Goal: Task Accomplishment & Management: Use online tool/utility

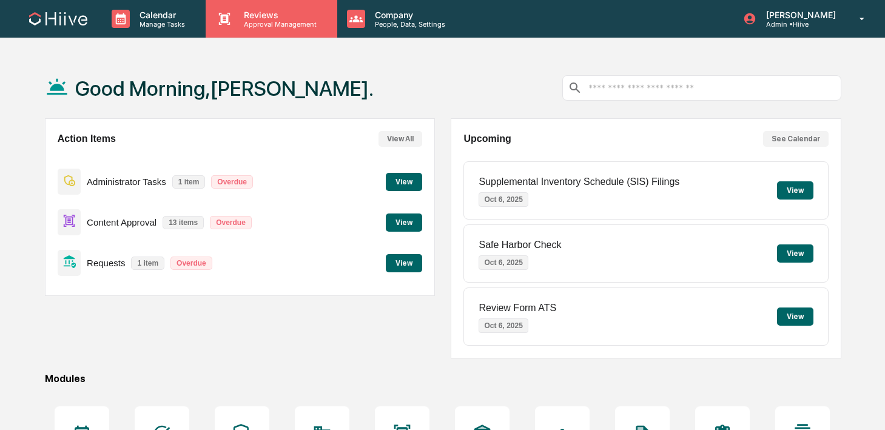
click at [264, 24] on p "Approval Management" at bounding box center [278, 24] width 89 height 8
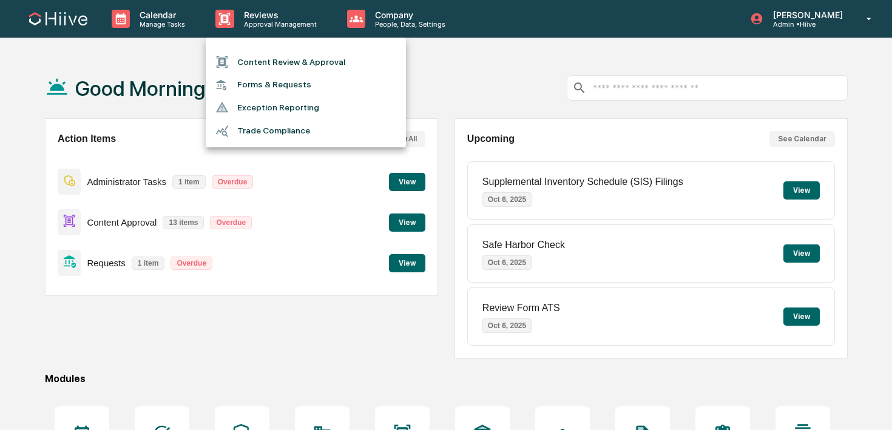
click at [265, 52] on li "Content Review & Approval" at bounding box center [306, 61] width 200 height 23
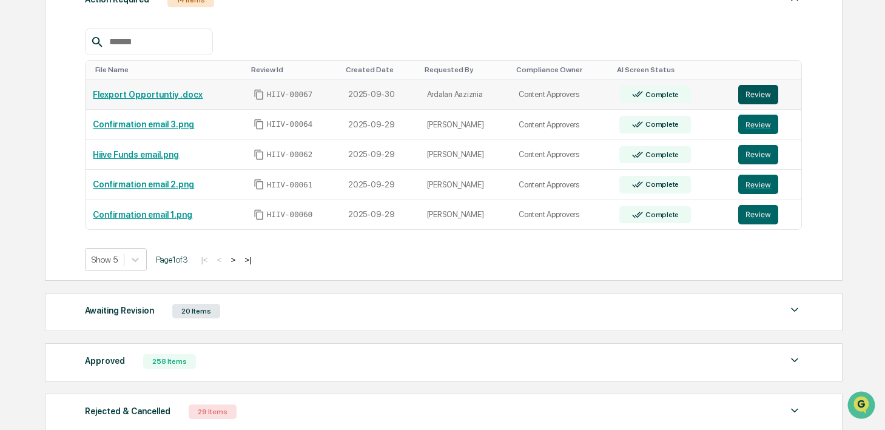
click at [769, 91] on button "Review" at bounding box center [759, 94] width 40 height 19
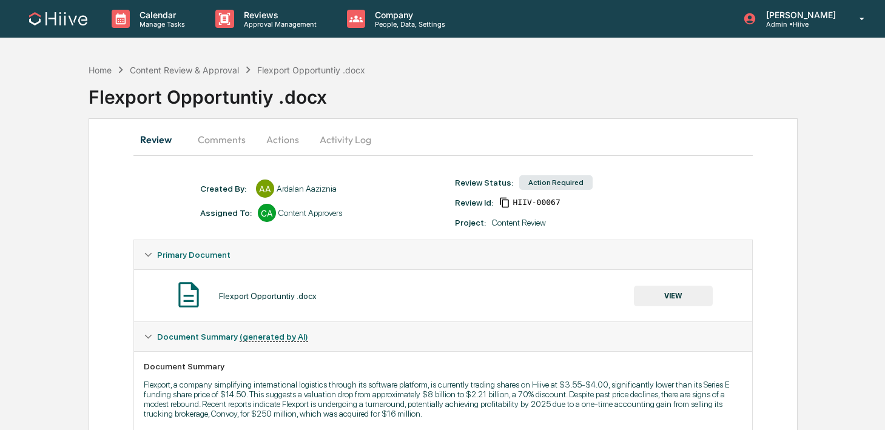
click at [360, 135] on button "Activity Log" at bounding box center [345, 139] width 71 height 29
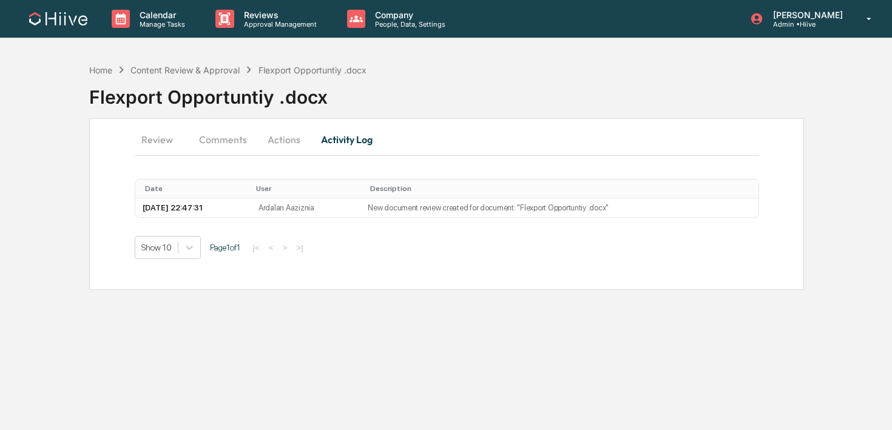
click at [287, 143] on button "Actions" at bounding box center [284, 139] width 55 height 29
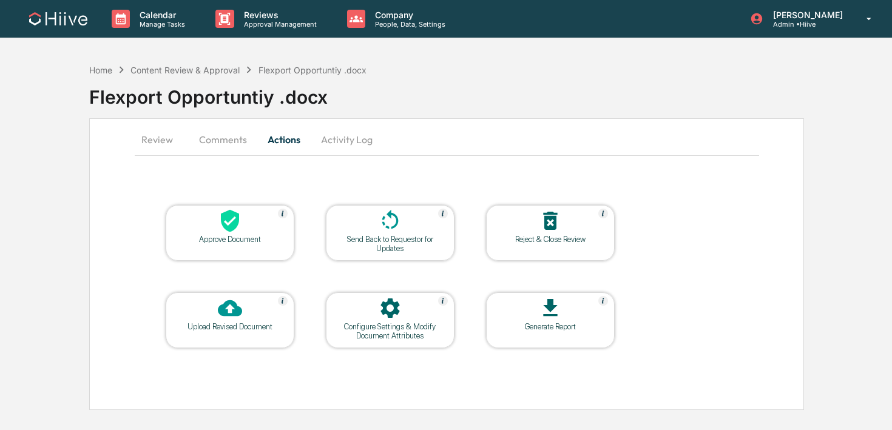
click at [379, 218] on icon at bounding box center [390, 221] width 24 height 24
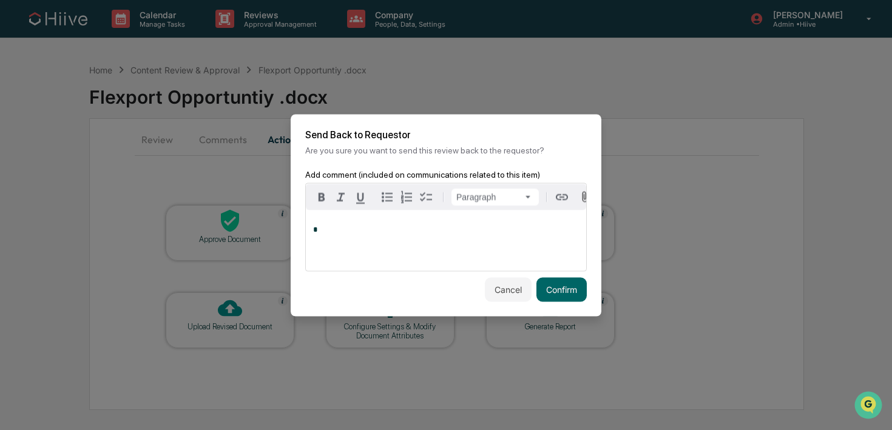
click at [421, 238] on div "*" at bounding box center [446, 240] width 280 height 61
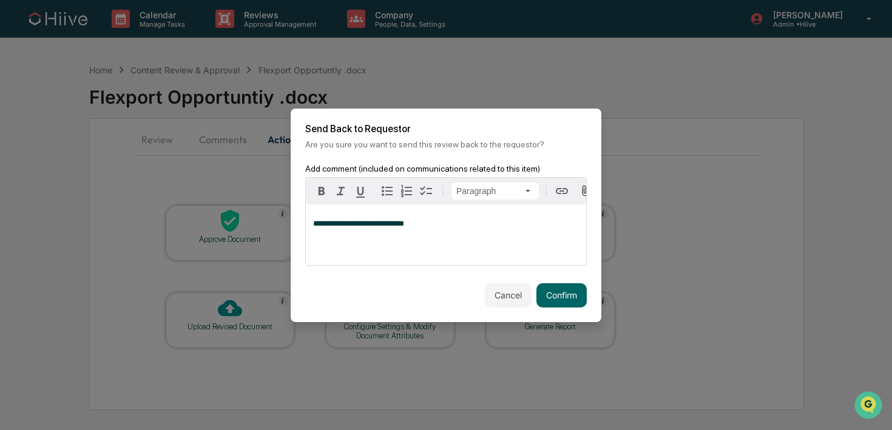
click at [390, 228] on span "**********" at bounding box center [358, 224] width 91 height 8
click at [556, 297] on button "Confirm" at bounding box center [561, 295] width 50 height 24
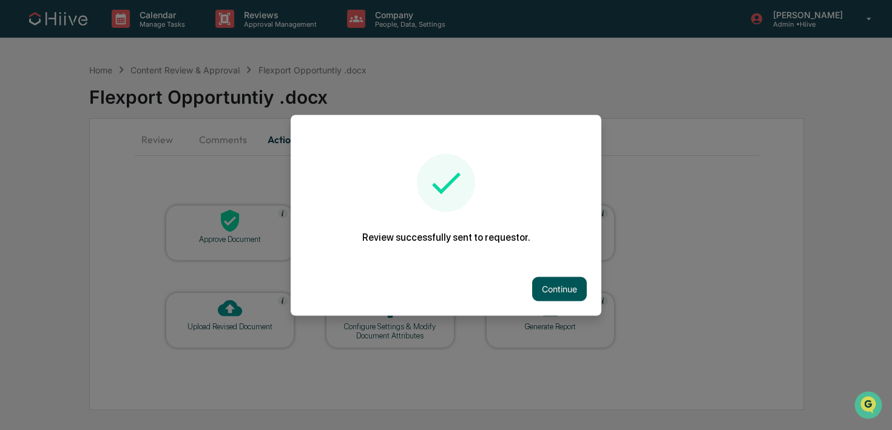
click at [553, 291] on button "Continue" at bounding box center [559, 289] width 55 height 24
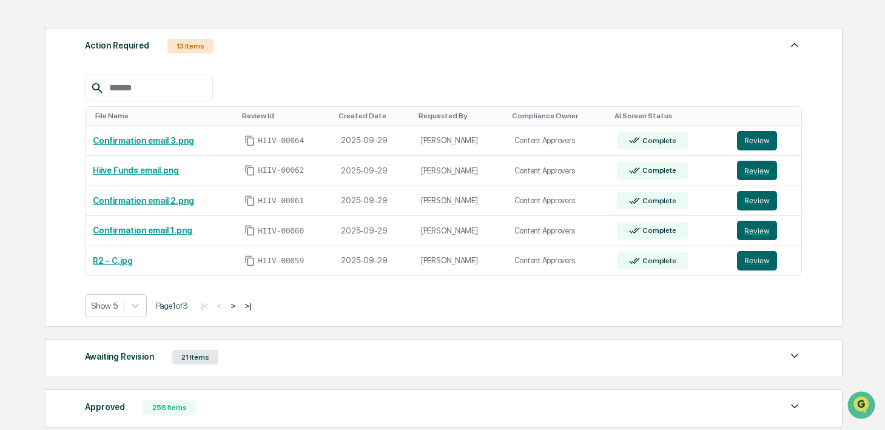
scroll to position [182, 0]
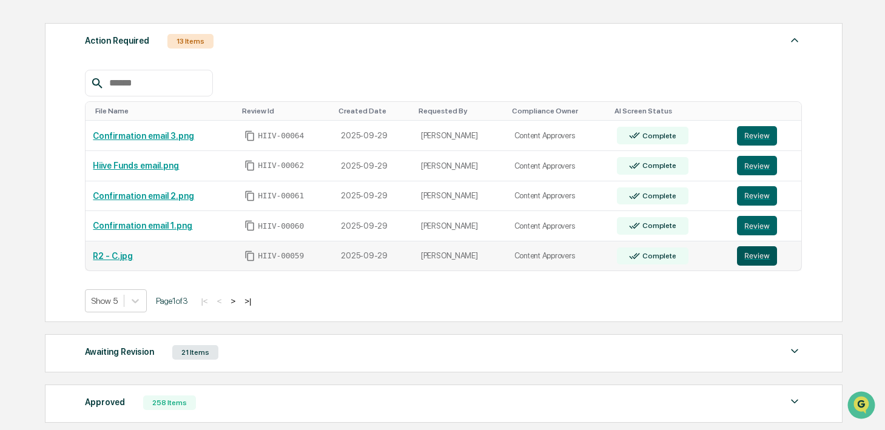
click at [748, 256] on button "Review" at bounding box center [757, 255] width 40 height 19
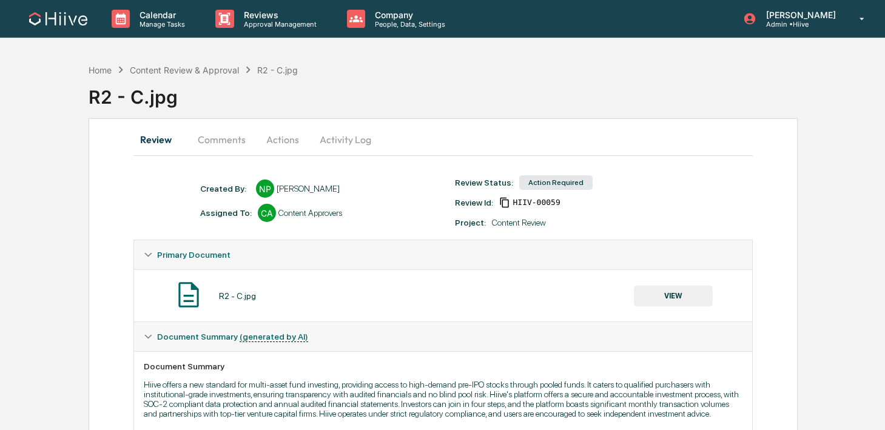
scroll to position [77, 0]
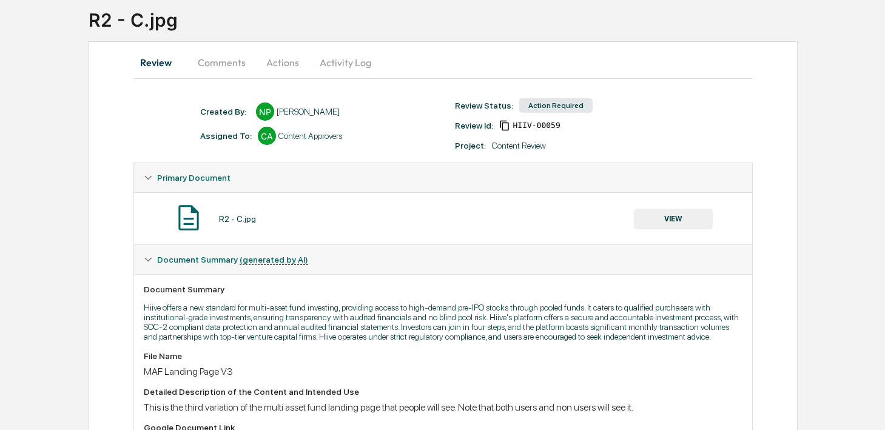
click at [649, 221] on button "VIEW" at bounding box center [673, 219] width 79 height 21
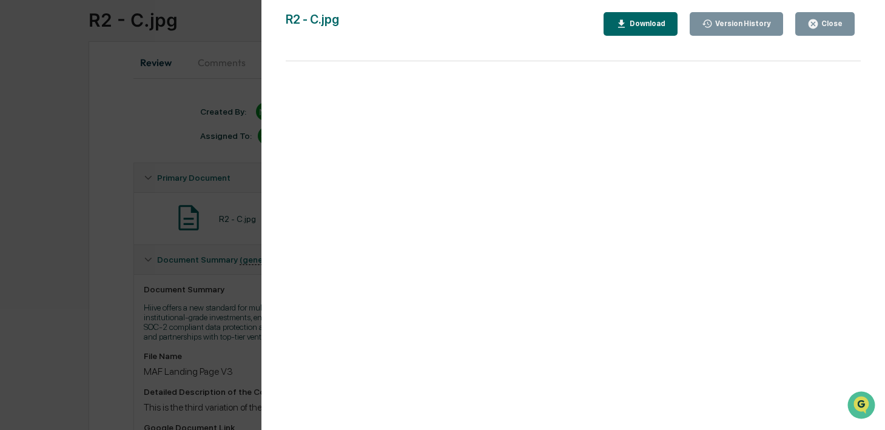
scroll to position [0, 0]
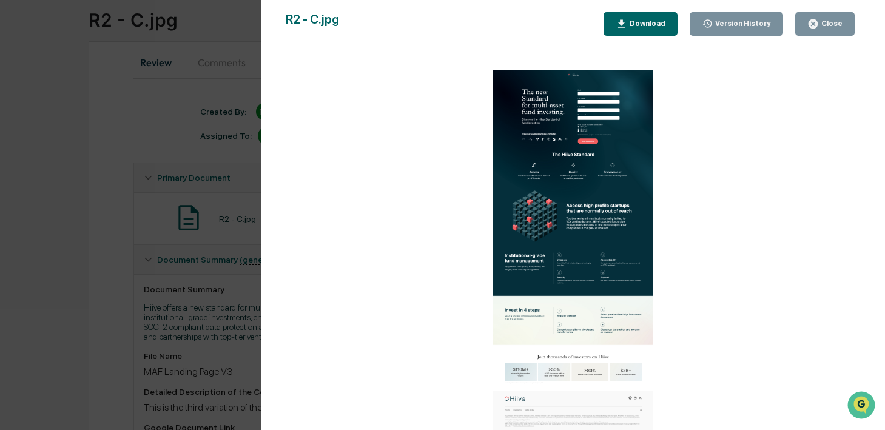
click at [831, 22] on div "Close" at bounding box center [831, 23] width 24 height 8
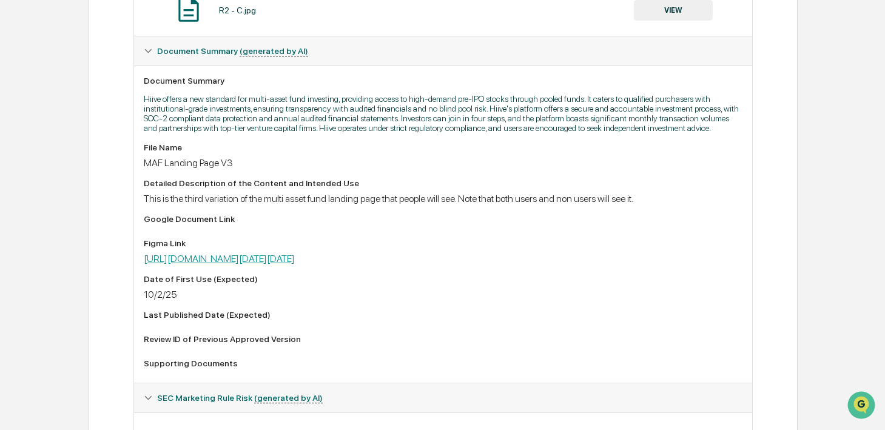
click at [295, 265] on link "https://www.figma.com/design/1sGpHwJaL8h4GKg5Yl4Y4o/Multi-Asset-Funds?node-id=1…" at bounding box center [219, 259] width 151 height 12
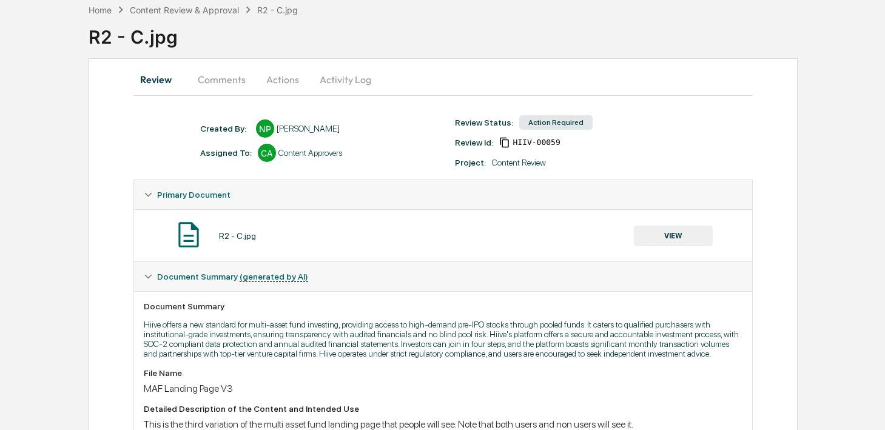
scroll to position [56, 0]
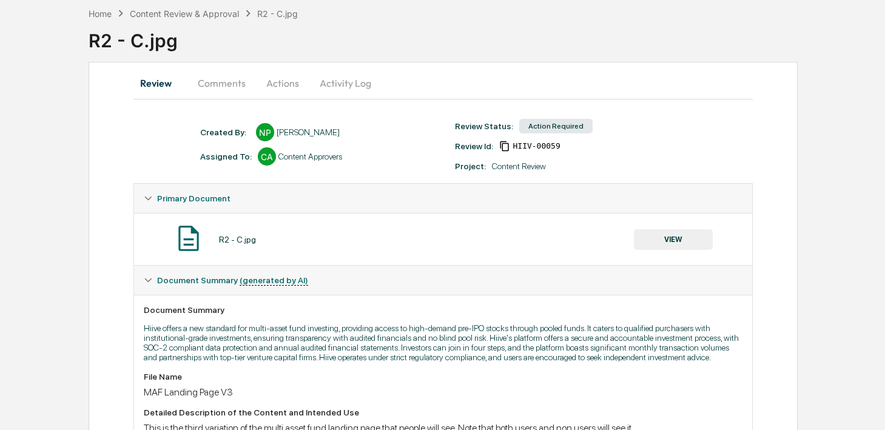
click at [339, 83] on button "Activity Log" at bounding box center [345, 83] width 71 height 29
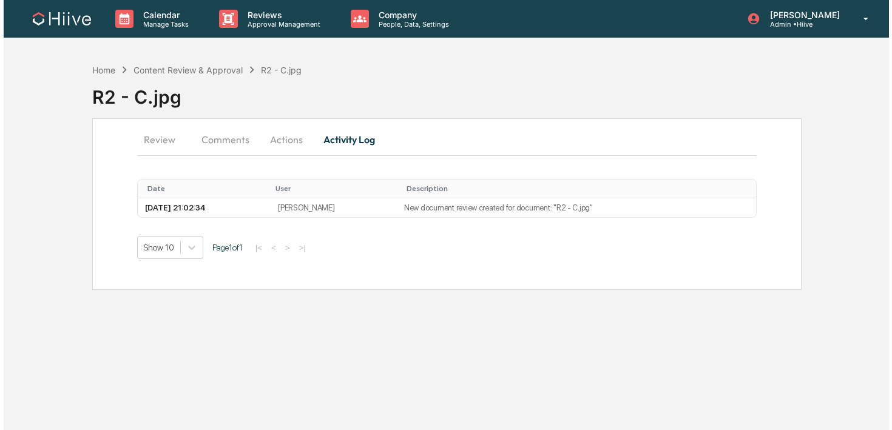
scroll to position [0, 0]
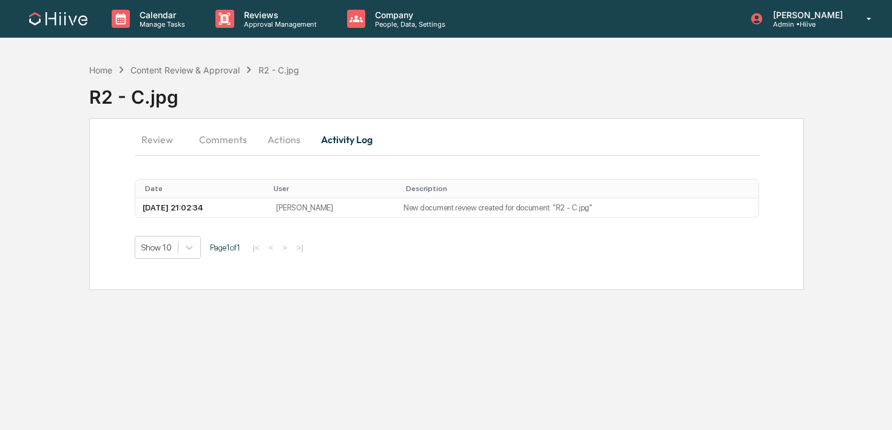
click at [295, 144] on button "Actions" at bounding box center [284, 139] width 55 height 29
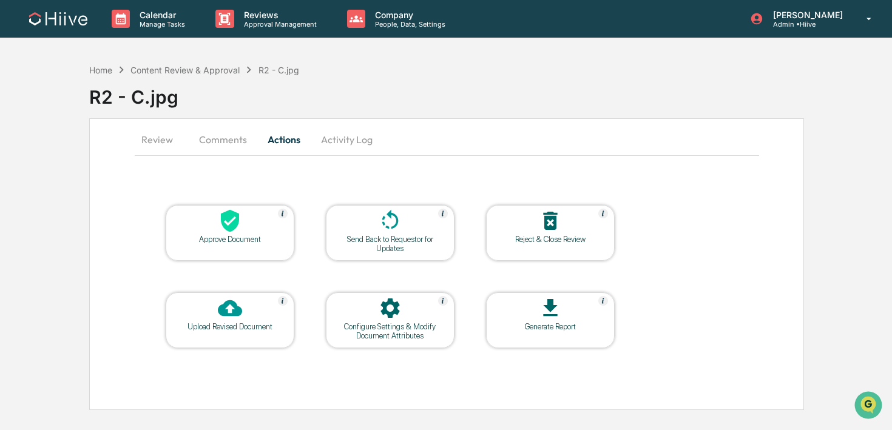
click at [393, 319] on icon at bounding box center [390, 308] width 24 height 24
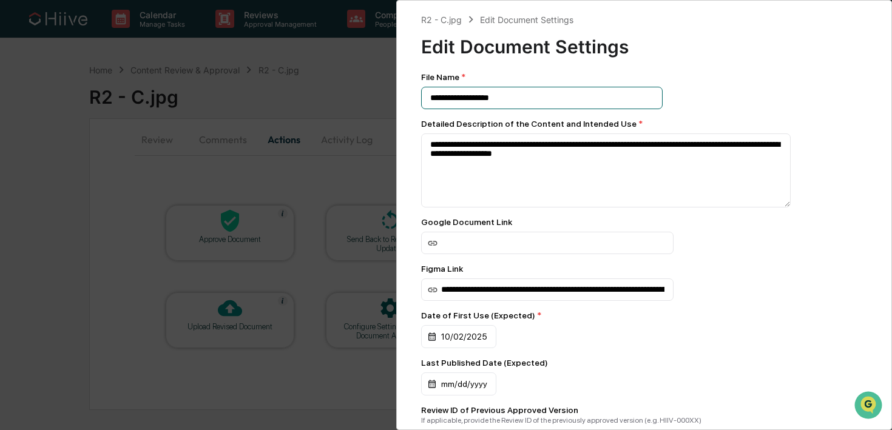
click at [545, 101] on input "**********" at bounding box center [542, 98] width 242 height 22
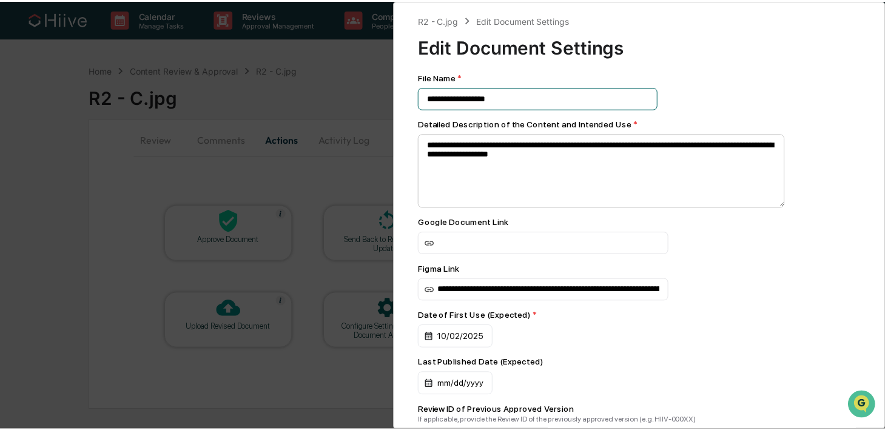
scroll to position [192, 0]
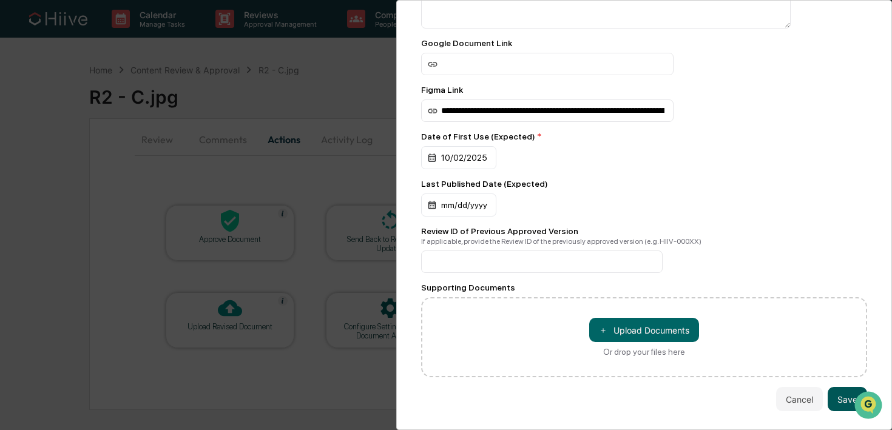
click at [830, 392] on button "Save" at bounding box center [847, 399] width 39 height 24
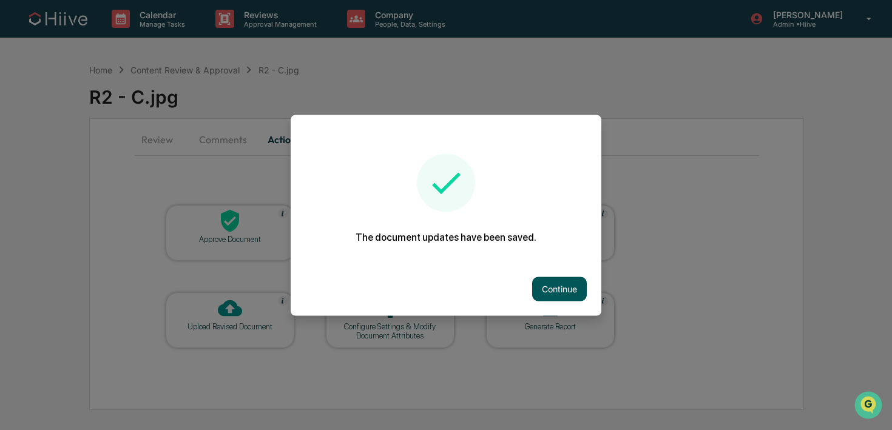
click at [556, 292] on button "Continue" at bounding box center [559, 289] width 55 height 24
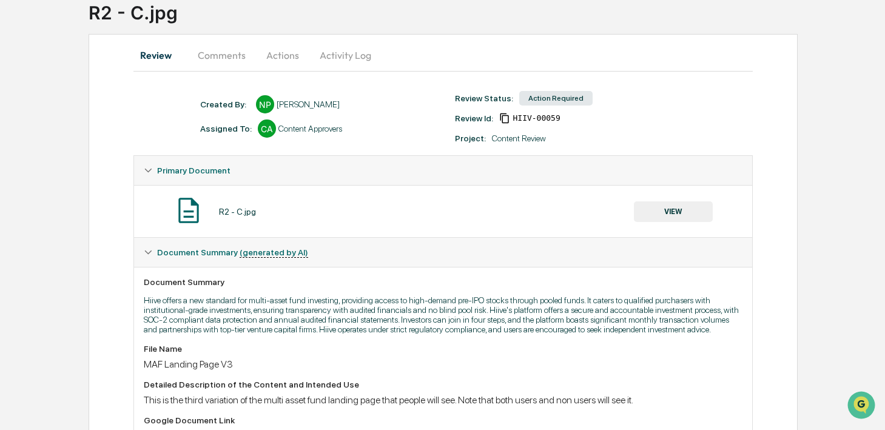
scroll to position [60, 0]
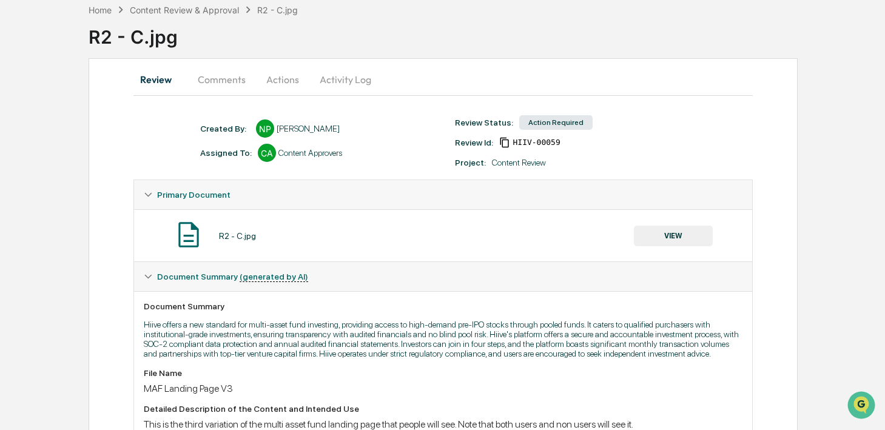
click at [344, 81] on button "Activity Log" at bounding box center [345, 79] width 71 height 29
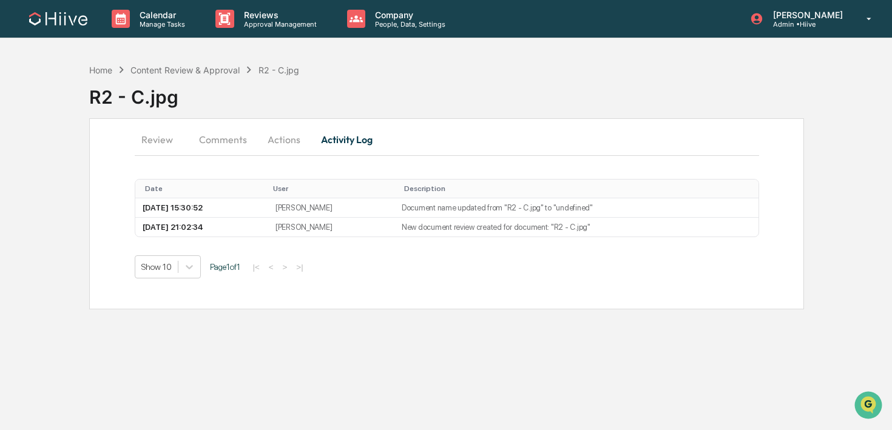
click at [295, 137] on button "Actions" at bounding box center [284, 139] width 55 height 29
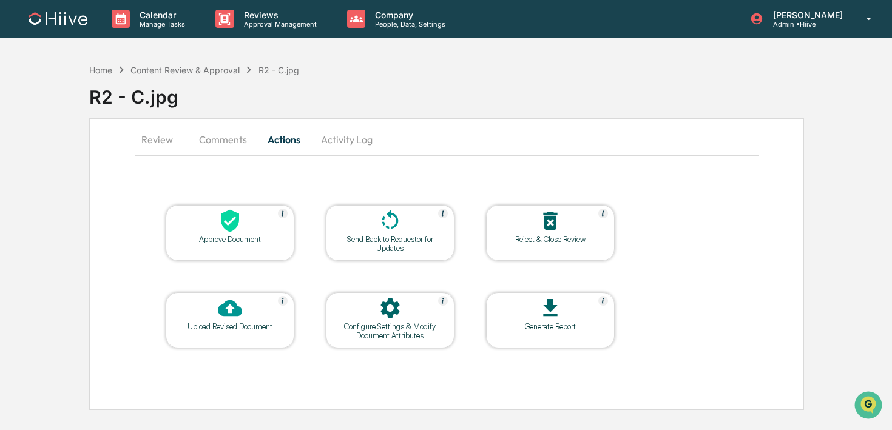
click at [419, 215] on div at bounding box center [390, 222] width 121 height 26
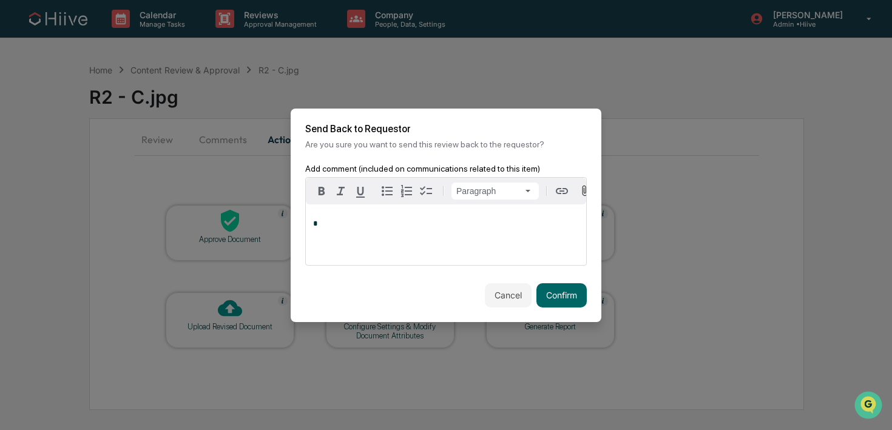
click at [416, 237] on div "*" at bounding box center [446, 235] width 280 height 61
click at [419, 223] on span "**********" at bounding box center [410, 224] width 194 height 8
click at [402, 232] on div "**********" at bounding box center [446, 235] width 280 height 61
drag, startPoint x: 546, startPoint y: 224, endPoint x: 497, endPoint y: 223, distance: 49.2
click at [497, 223] on span "**********" at bounding box center [411, 224] width 197 height 8
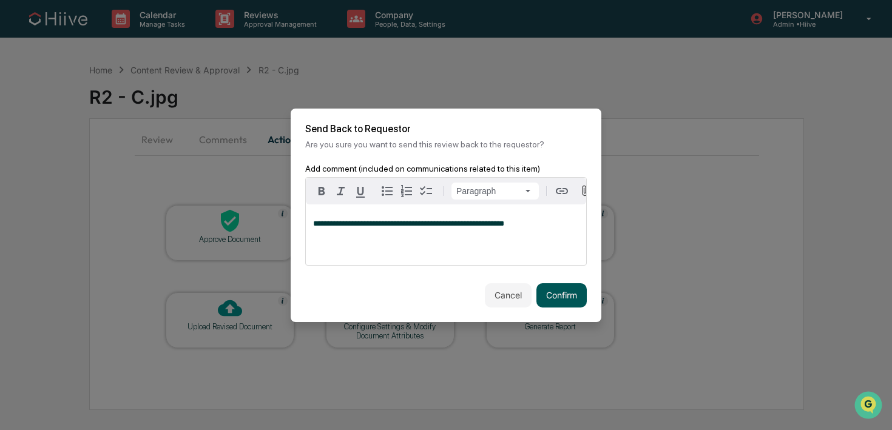
click at [549, 299] on button "Confirm" at bounding box center [561, 295] width 50 height 24
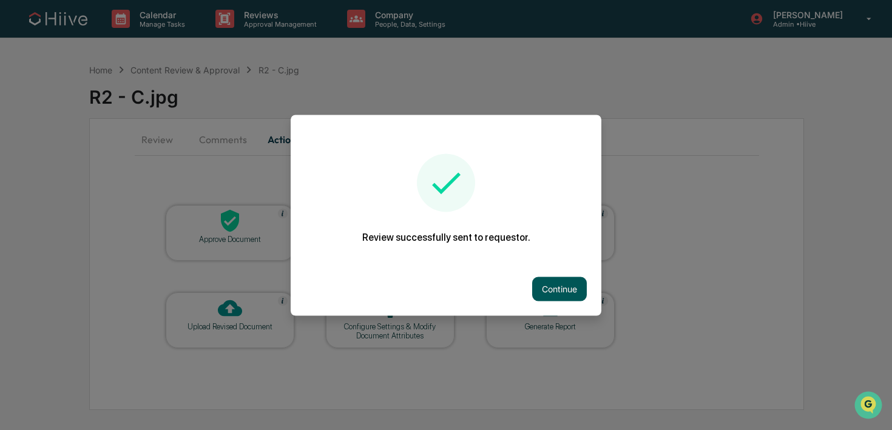
click at [541, 291] on button "Continue" at bounding box center [559, 289] width 55 height 24
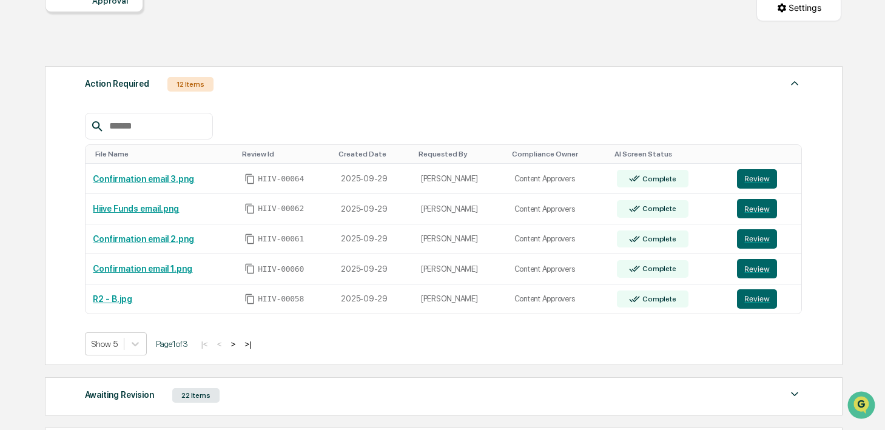
scroll to position [147, 0]
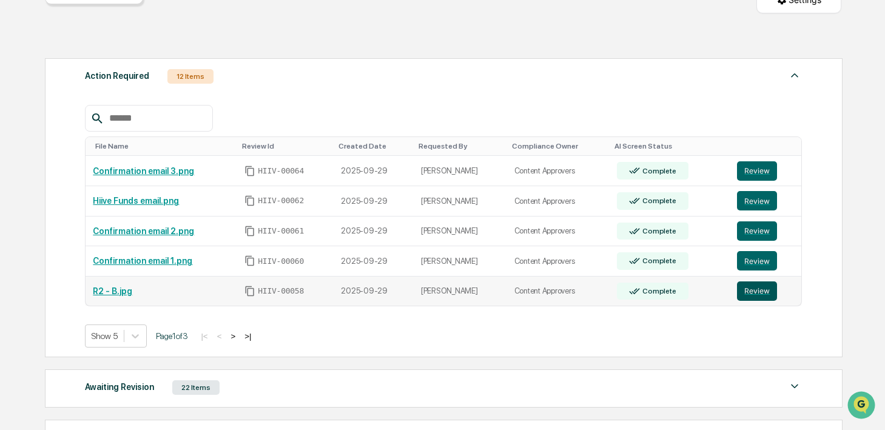
click at [749, 292] on button "Review" at bounding box center [757, 291] width 40 height 19
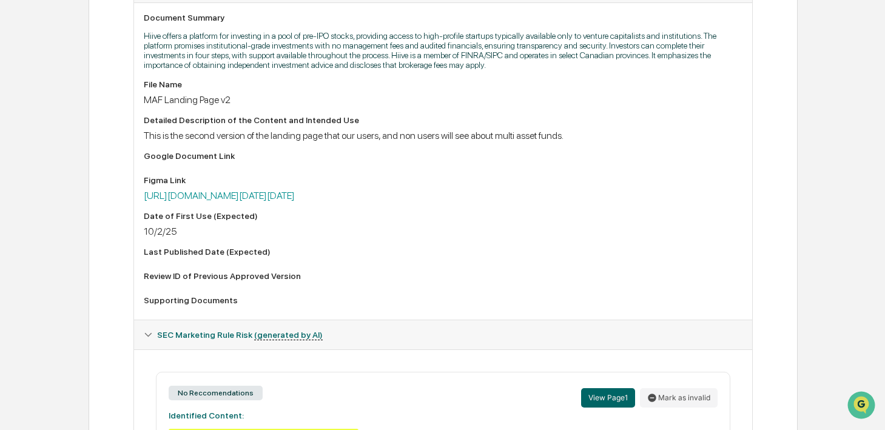
scroll to position [363, 0]
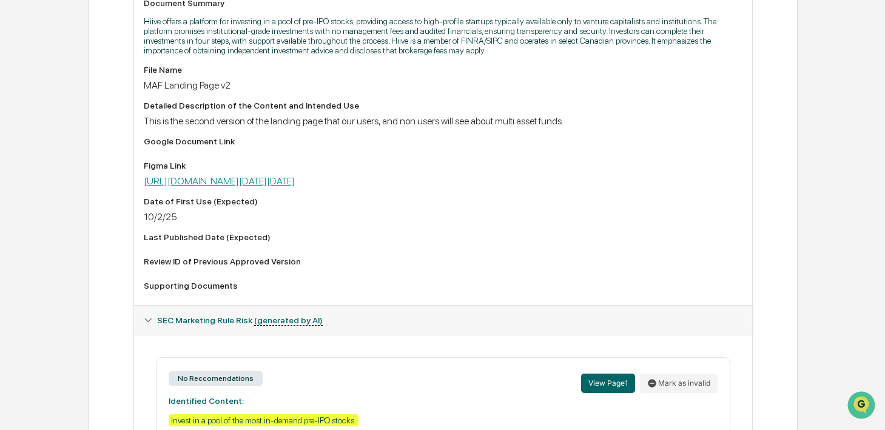
click at [295, 183] on link "https://www.figma.com/design/1sGpHwJaL8h4GKg5Yl4Y4o/Multi-Asset-Funds?node-id=1…" at bounding box center [219, 181] width 151 height 12
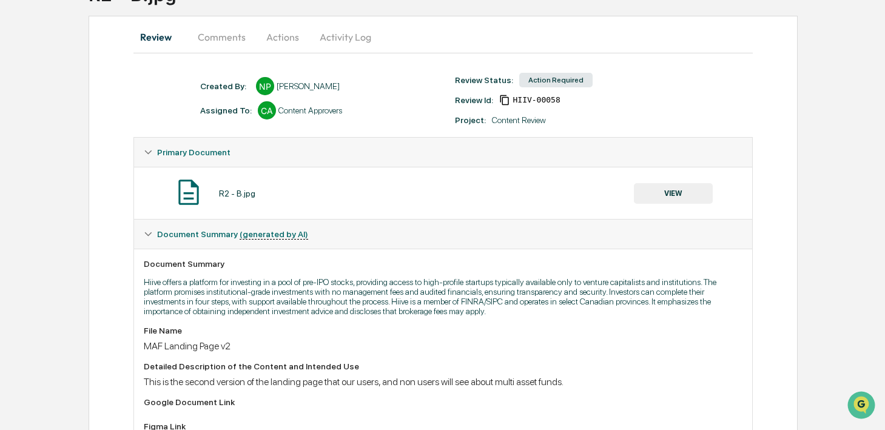
scroll to position [0, 0]
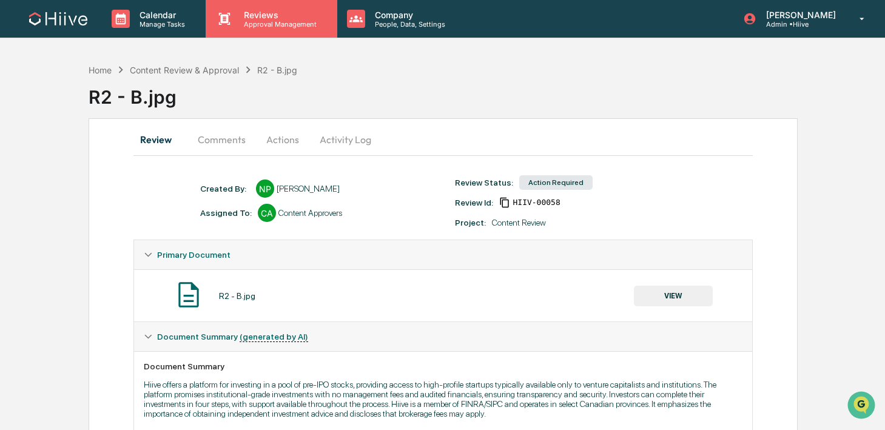
click at [276, 18] on p "Reviews" at bounding box center [278, 15] width 89 height 10
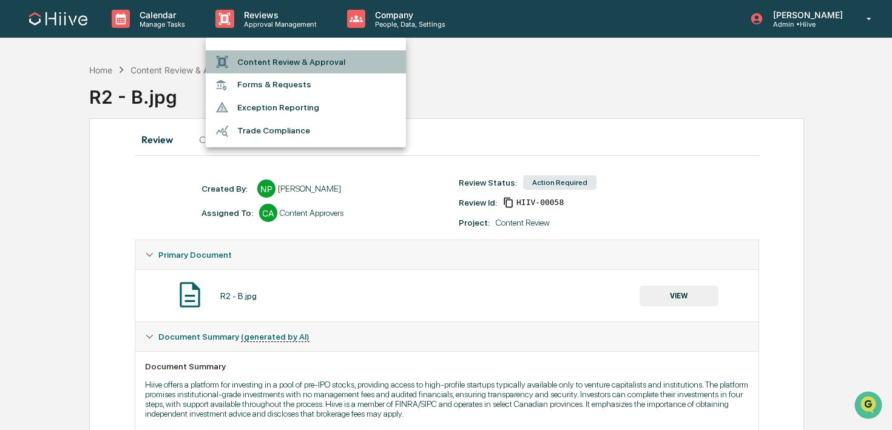
click at [266, 57] on li "Content Review & Approval" at bounding box center [306, 61] width 200 height 23
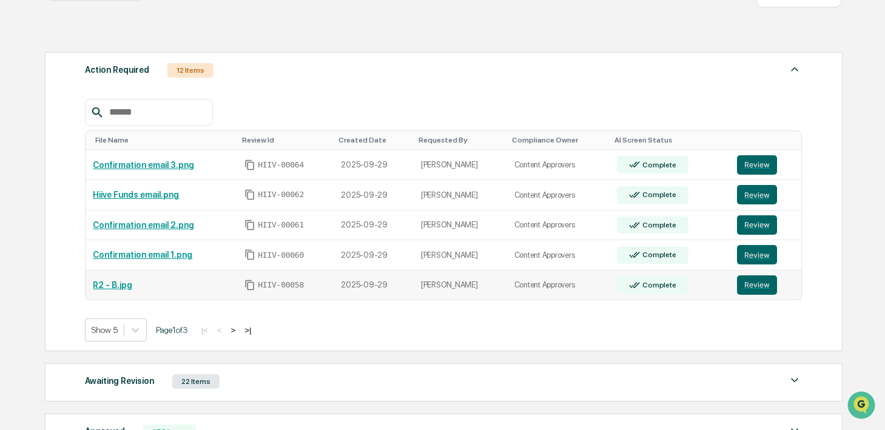
scroll to position [192, 0]
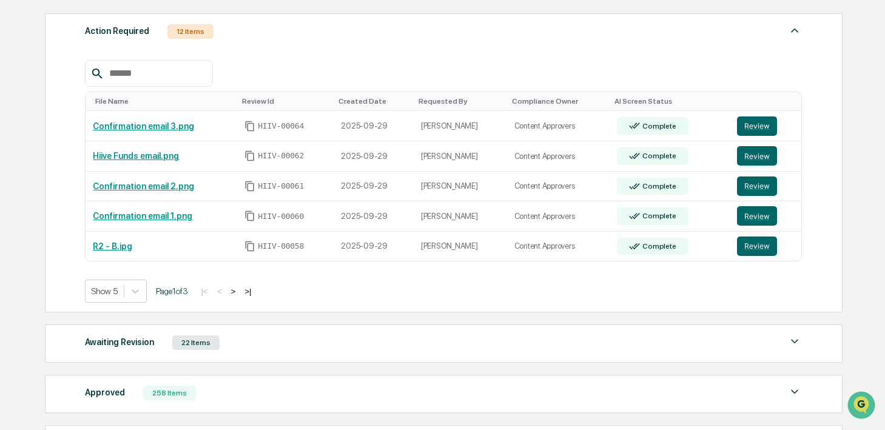
click at [239, 290] on button ">" at bounding box center [233, 291] width 12 height 10
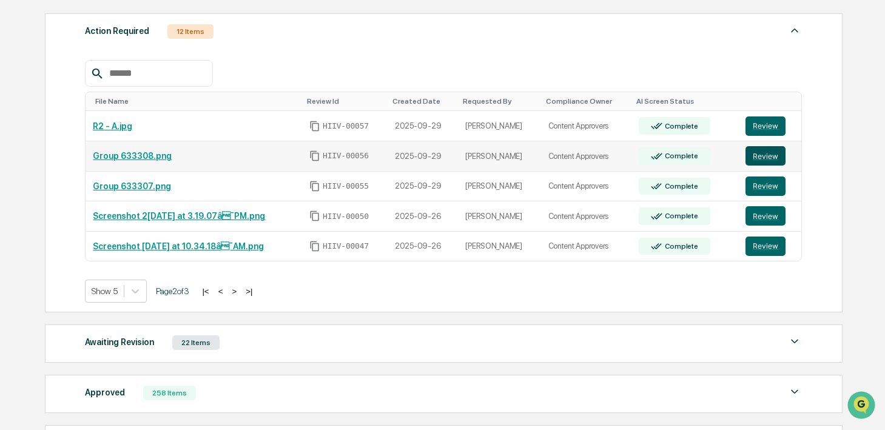
click at [763, 159] on button "Review" at bounding box center [766, 155] width 40 height 19
click at [775, 185] on button "Review" at bounding box center [766, 186] width 40 height 19
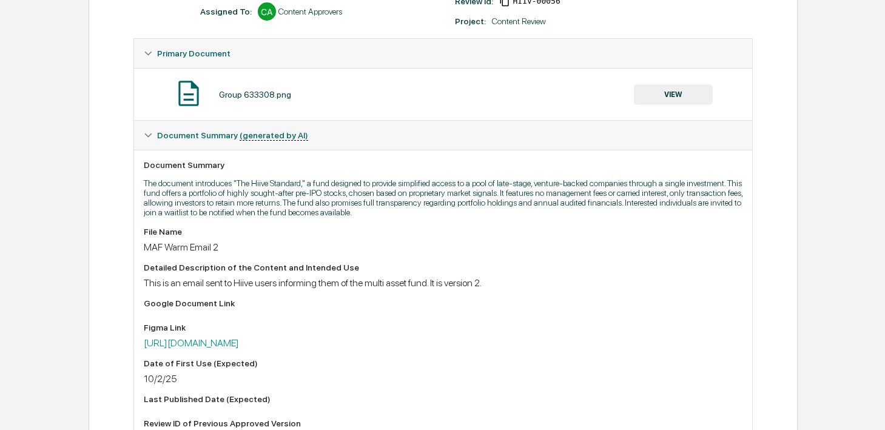
scroll to position [224, 0]
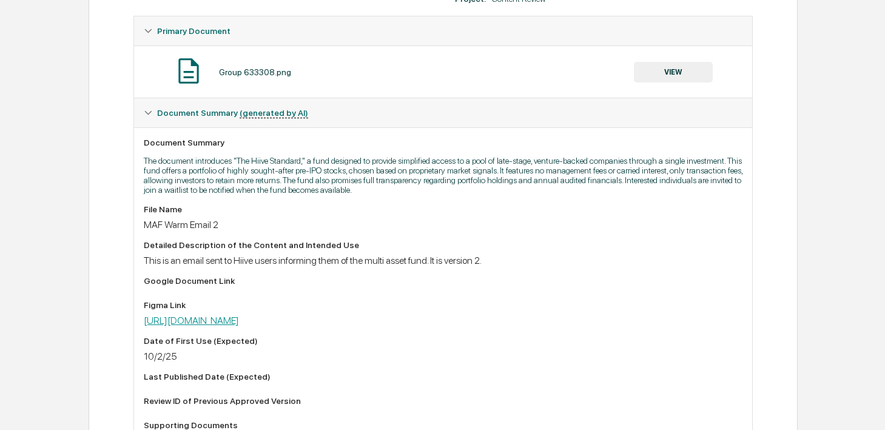
click at [239, 326] on link "[URL][DOMAIN_NAME]" at bounding box center [191, 321] width 95 height 12
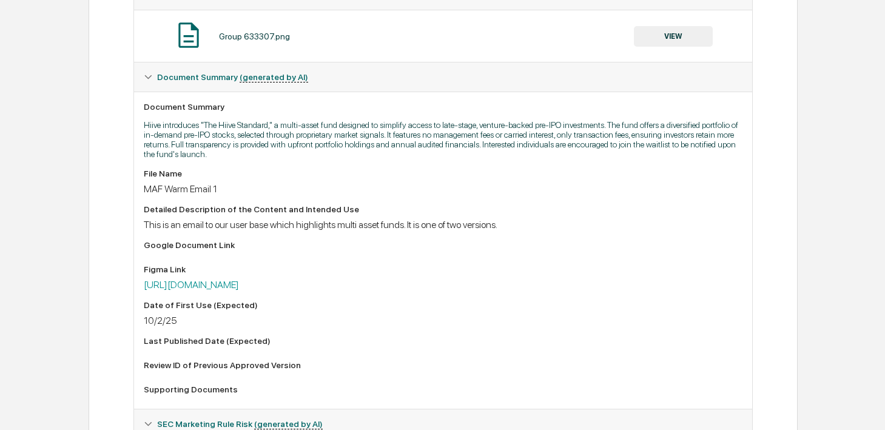
scroll to position [267, 0]
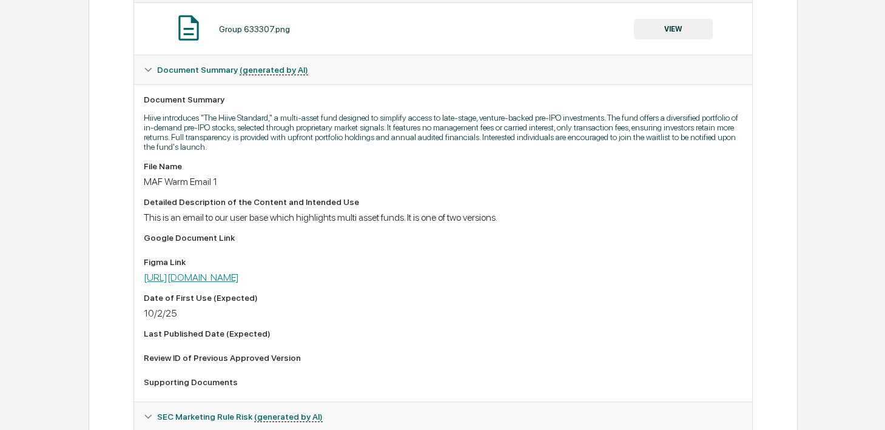
click at [239, 279] on link "[URL][DOMAIN_NAME]" at bounding box center [191, 278] width 95 height 12
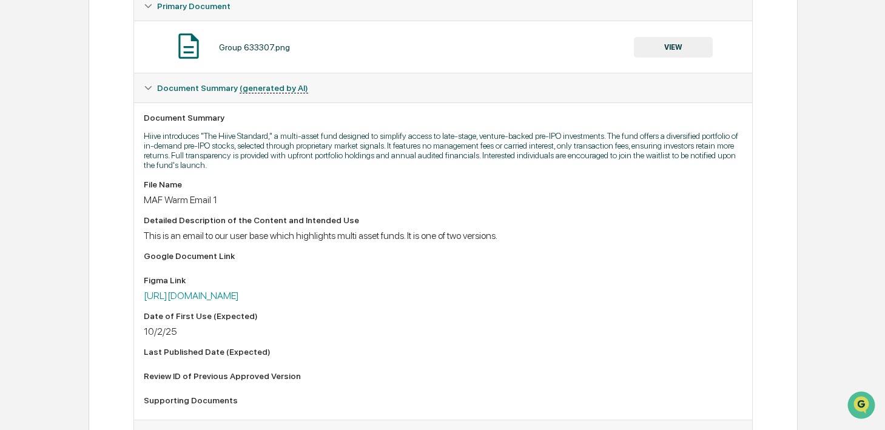
scroll to position [242, 0]
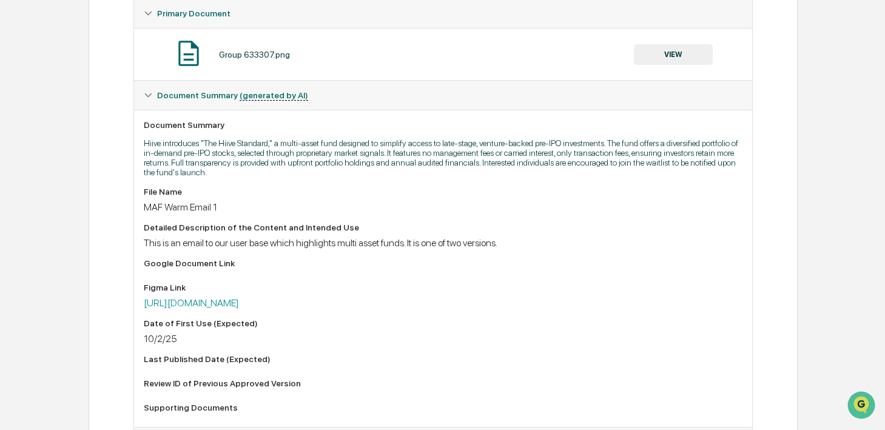
click at [655, 56] on button "VIEW" at bounding box center [673, 54] width 79 height 21
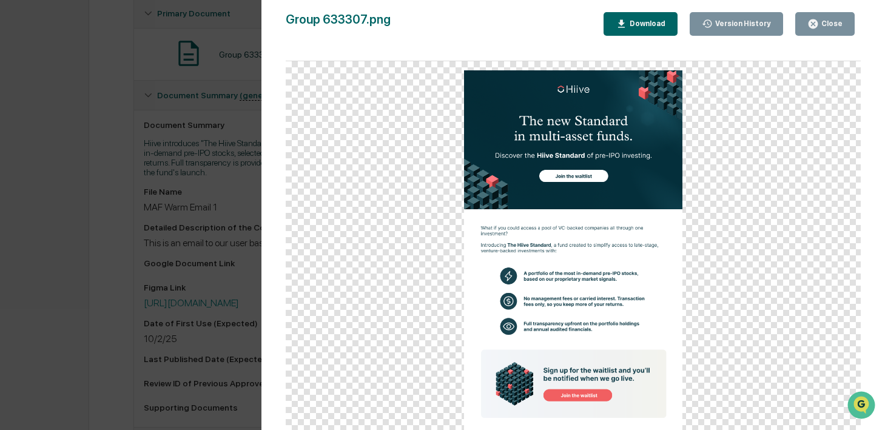
click at [188, 217] on div "Version History 09/29/2025, 08:53 PM Nathan Pitzer Group 633307.png Close Versi…" at bounding box center [442, 215] width 885 height 430
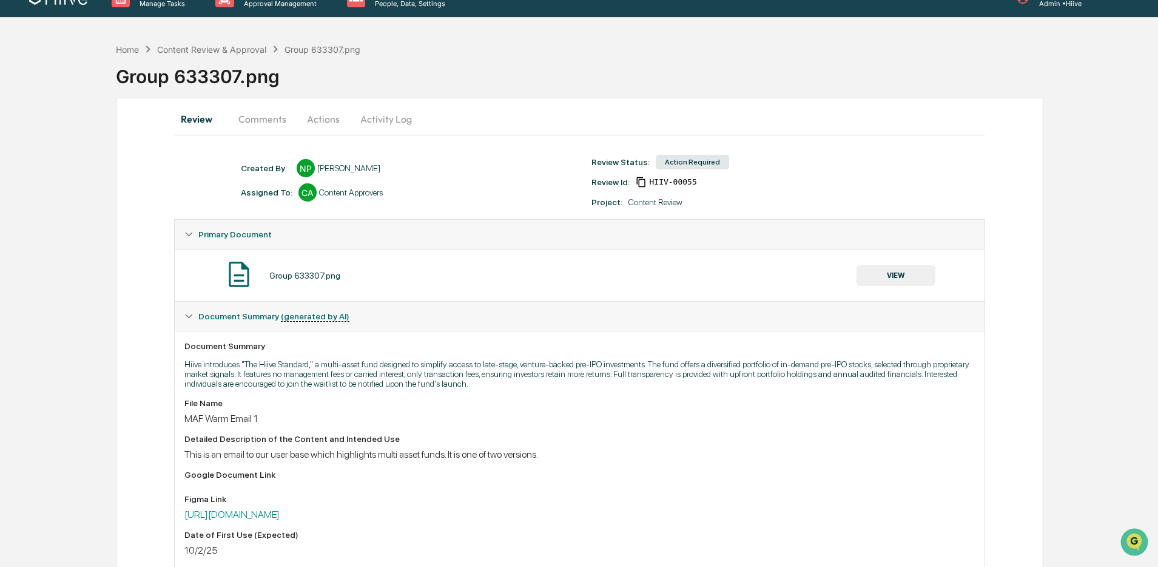
scroll to position [0, 0]
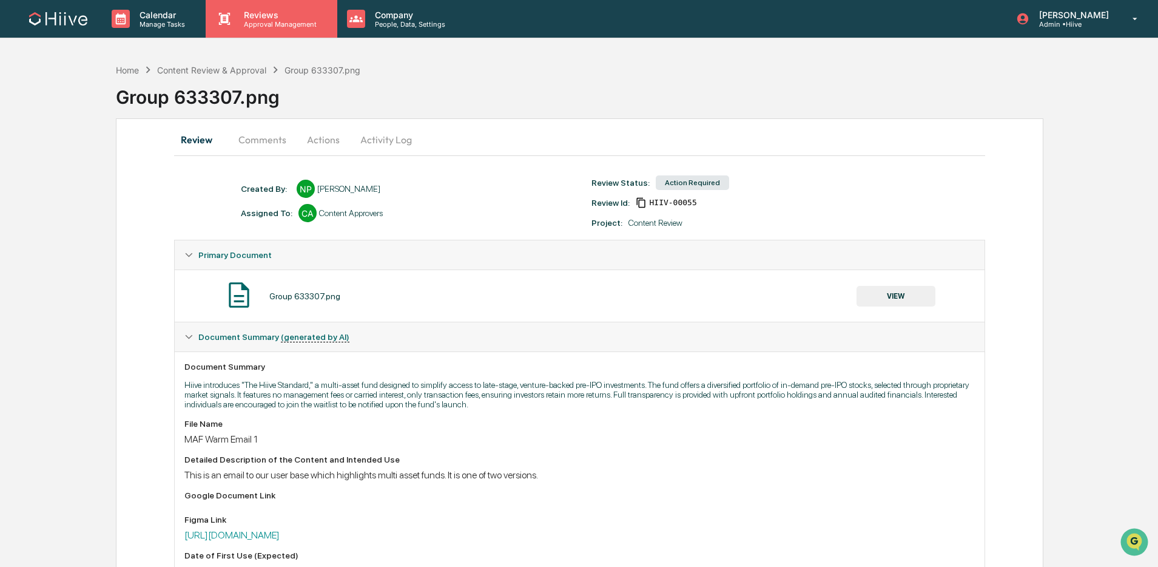
click at [285, 23] on p "Approval Management" at bounding box center [278, 24] width 89 height 8
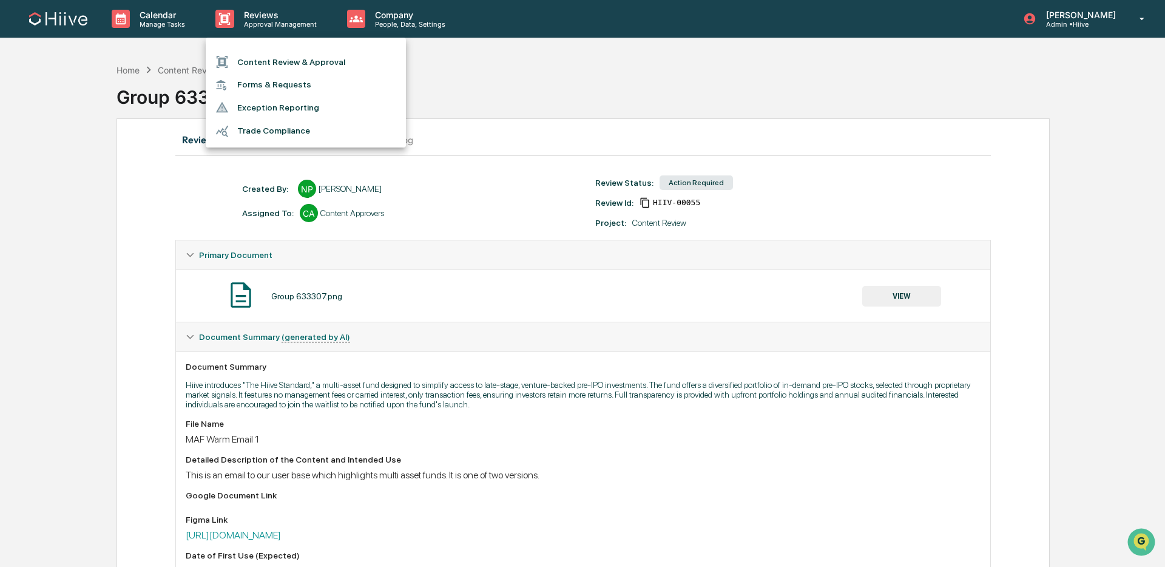
click at [281, 56] on li "Content Review & Approval" at bounding box center [306, 61] width 200 height 23
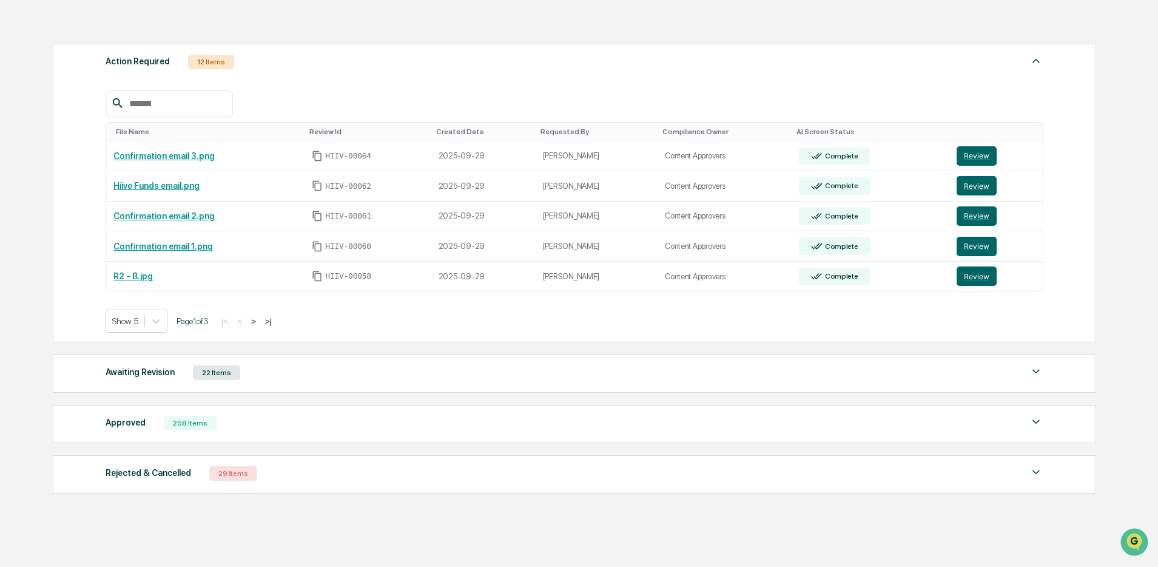
scroll to position [211, 0]
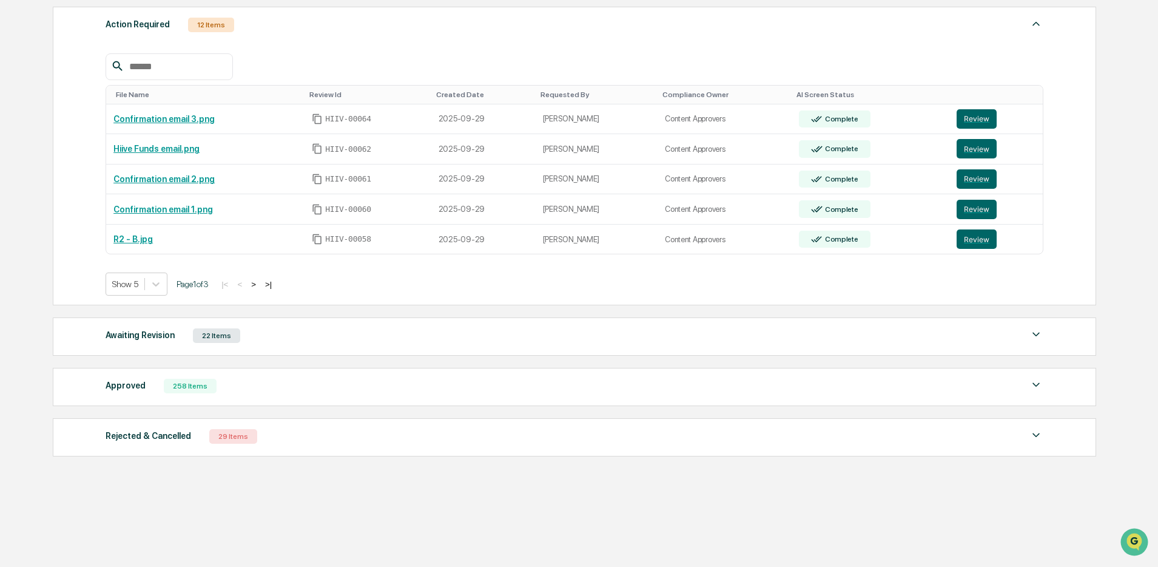
click at [260, 285] on button ">" at bounding box center [254, 284] width 12 height 10
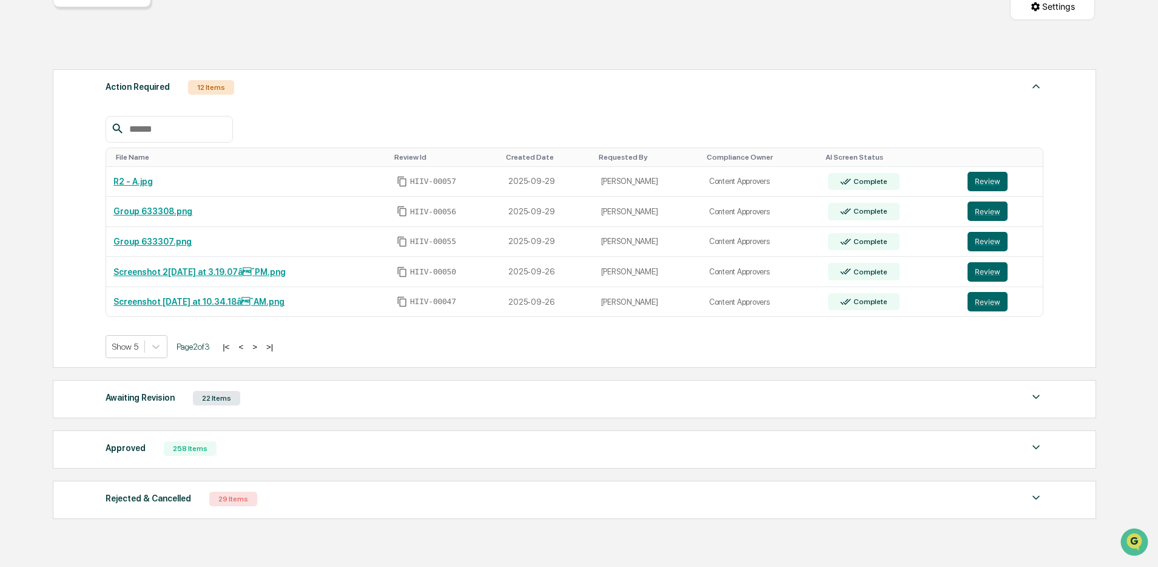
scroll to position [179, 0]
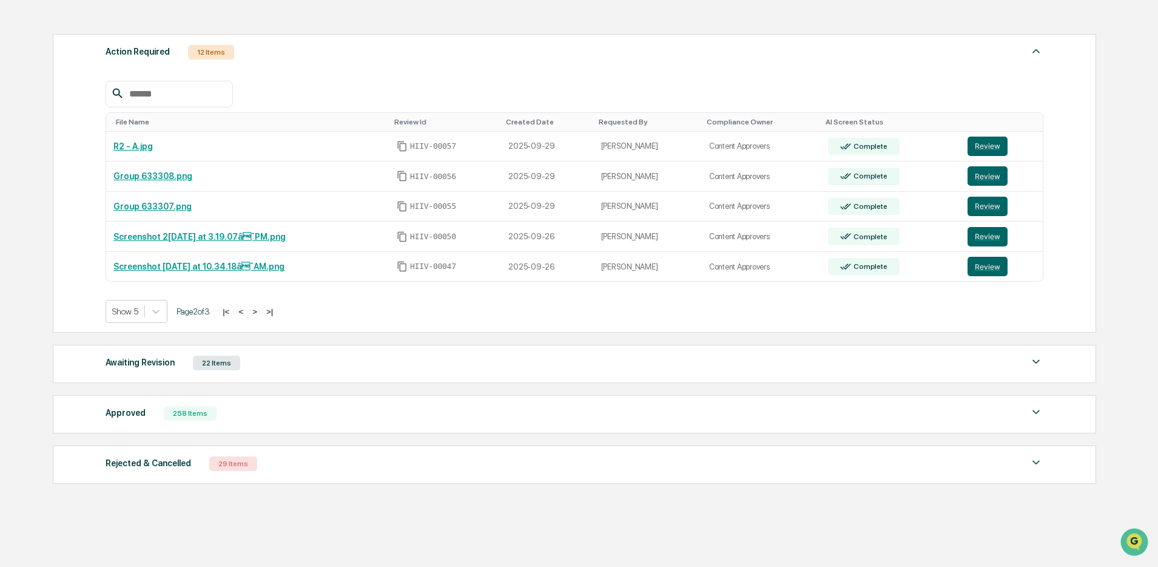
click at [247, 314] on button "<" at bounding box center [241, 311] width 12 height 10
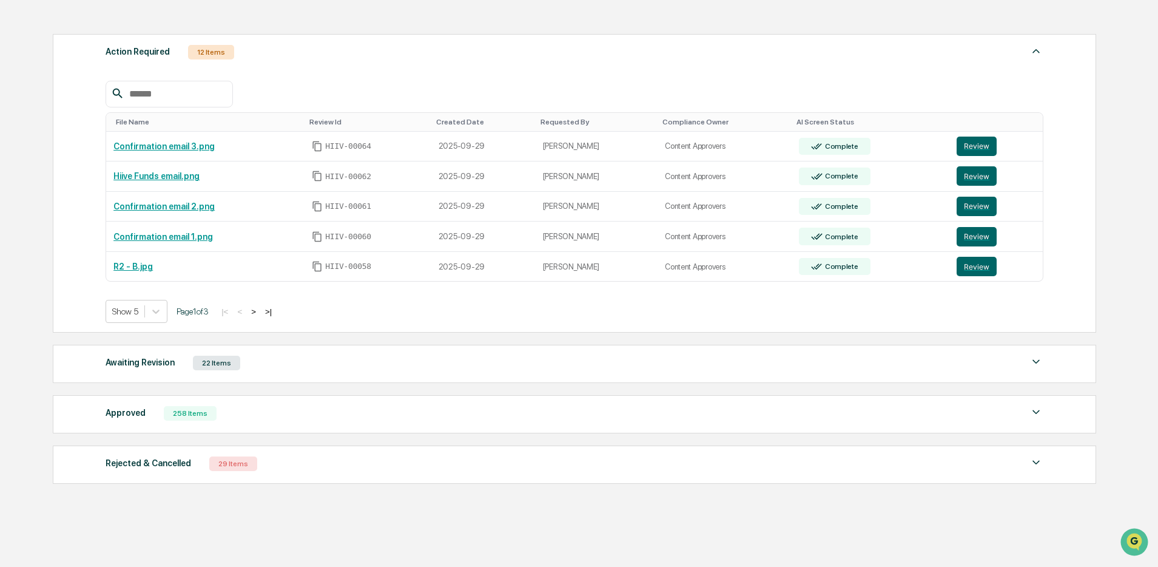
click at [264, 376] on div "Awaiting Revision 22 Items File Name Review Id Created Date Requested By Compli…" at bounding box center [575, 364] width 1044 height 38
click at [266, 371] on div "Awaiting Revision 22 Items" at bounding box center [575, 362] width 938 height 17
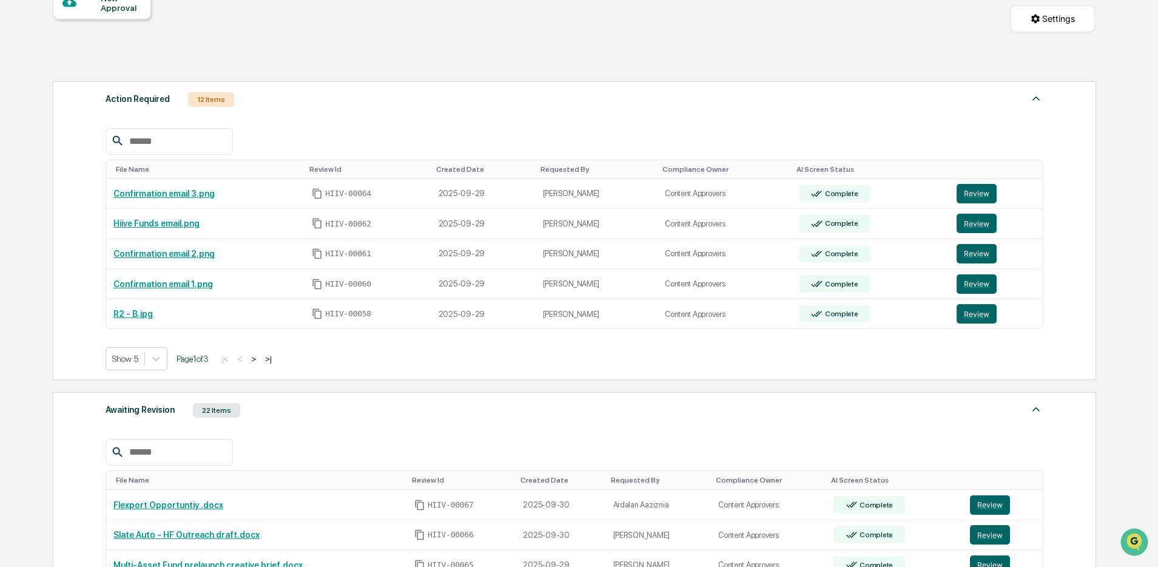
scroll to position [133, 0]
click at [393, 416] on div "Awaiting Revision 22 Items" at bounding box center [575, 409] width 938 height 17
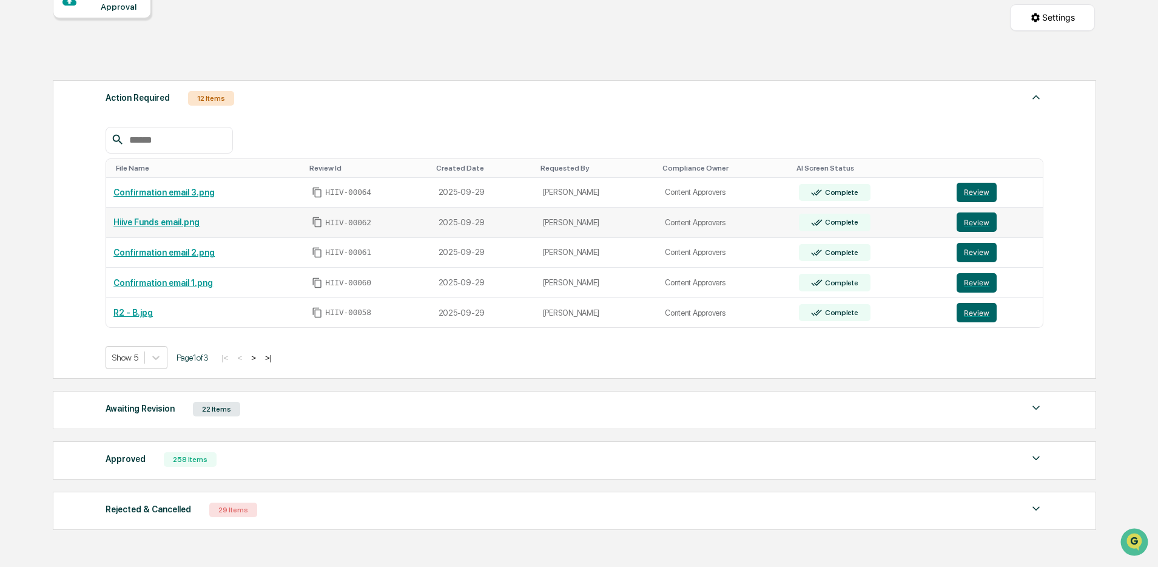
scroll to position [0, 0]
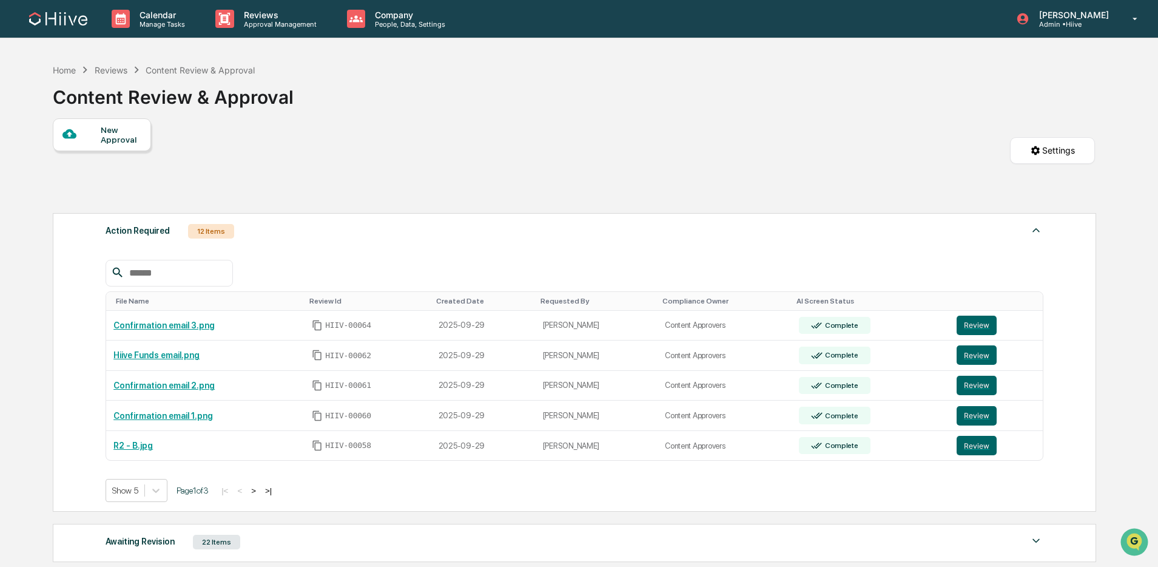
click at [440, 217] on div "Action Required 12 Items File Name Review Id Created Date Requested By Complian…" at bounding box center [575, 362] width 1044 height 299
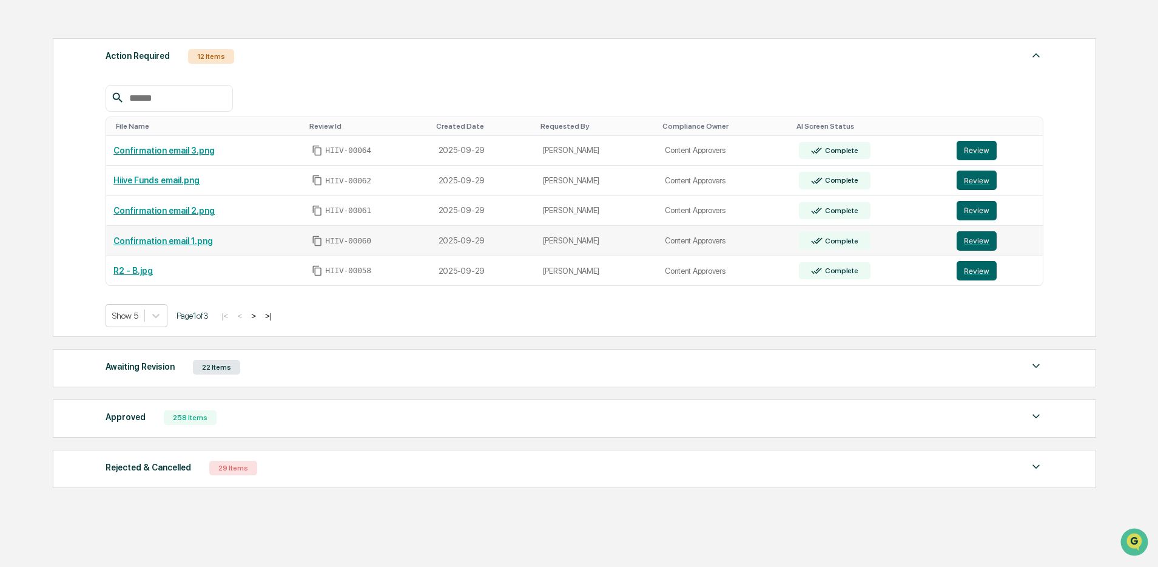
scroll to position [211, 0]
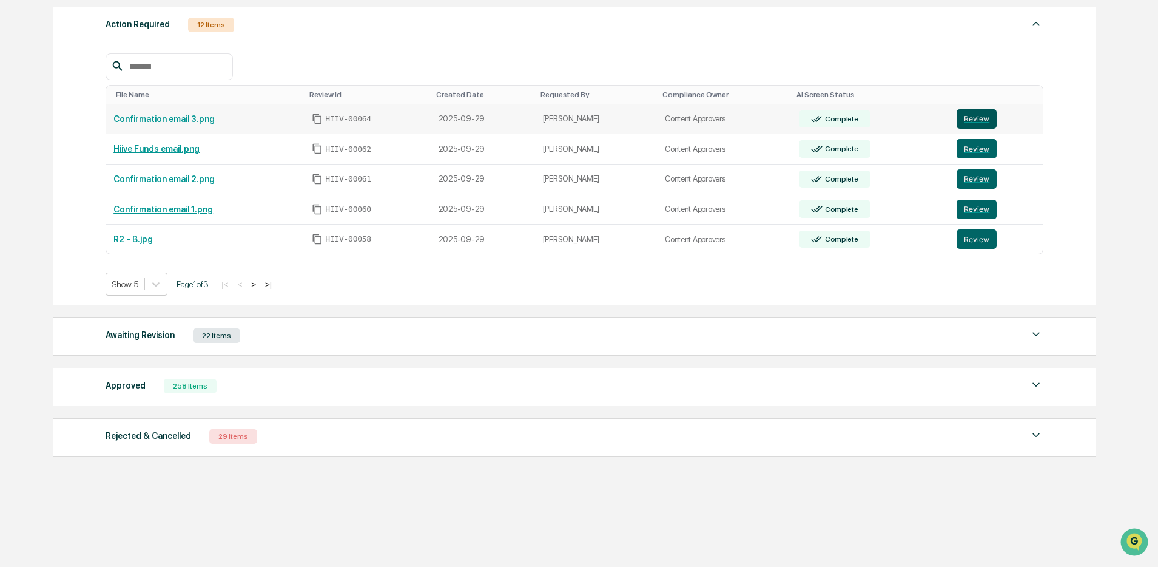
click at [891, 121] on button "Review" at bounding box center [977, 118] width 40 height 19
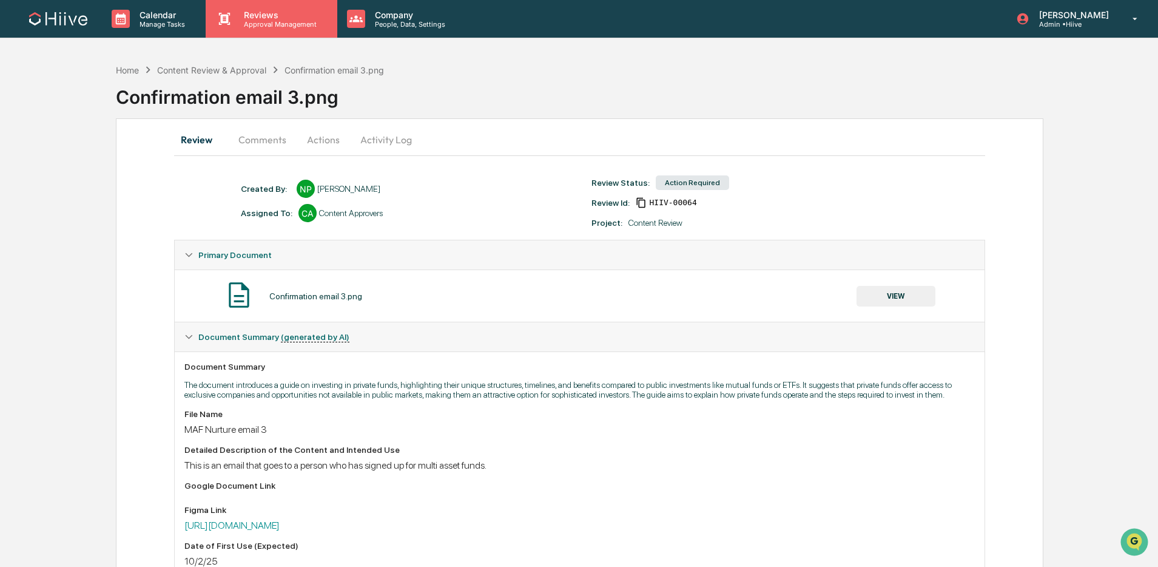
click at [264, 15] on p "Reviews" at bounding box center [278, 15] width 89 height 10
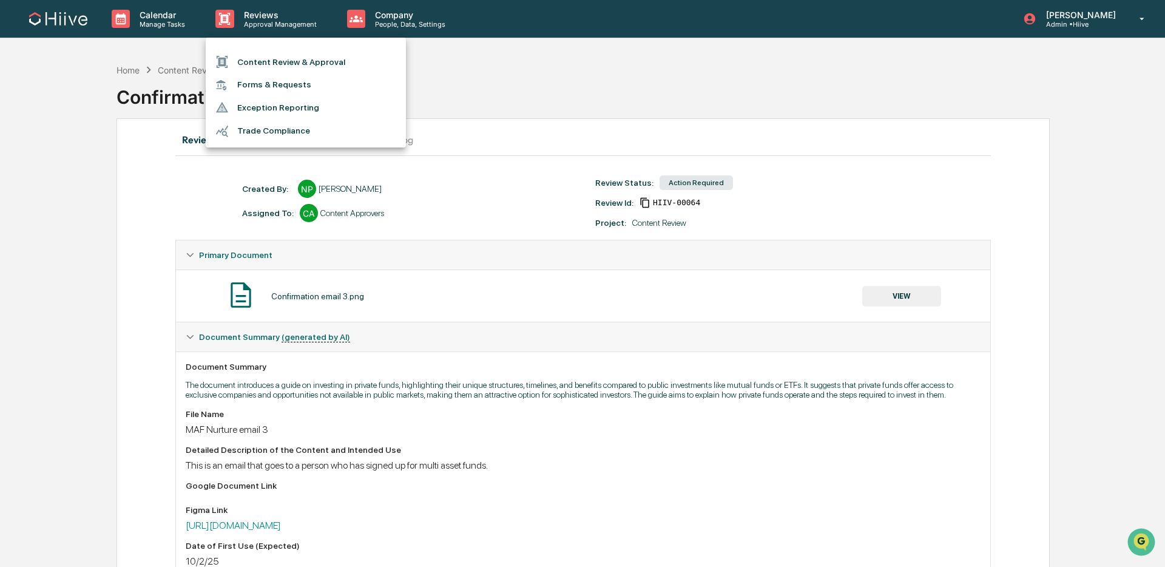
click at [261, 65] on li "Content Review & Approval" at bounding box center [306, 61] width 200 height 23
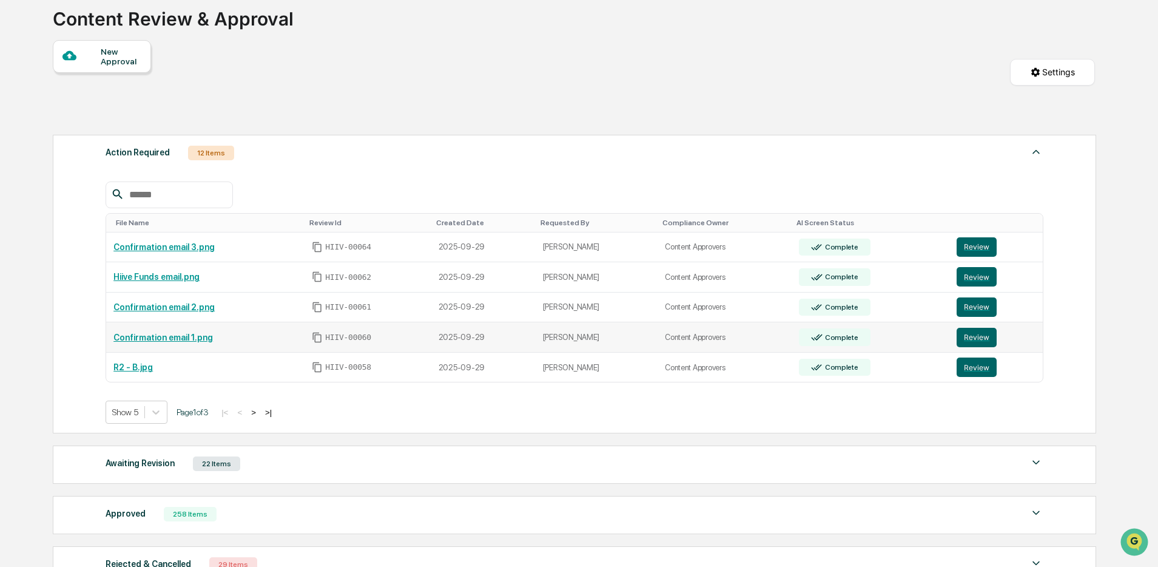
scroll to position [211, 0]
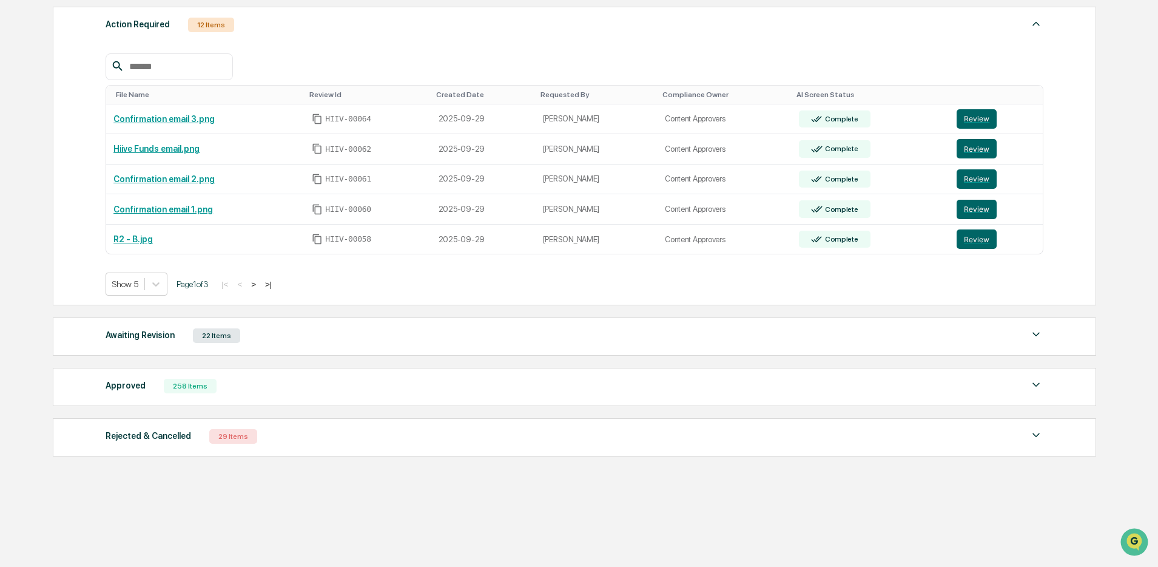
click at [362, 327] on div "Awaiting Revision 22 Items" at bounding box center [575, 335] width 938 height 17
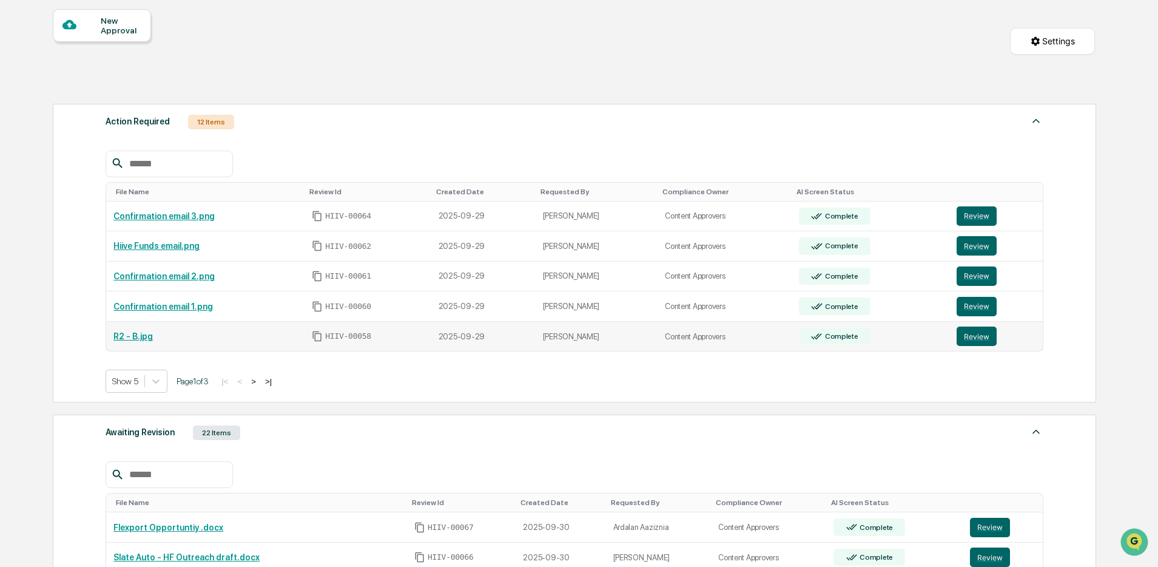
scroll to position [108, 0]
click at [260, 387] on button ">" at bounding box center [254, 382] width 12 height 10
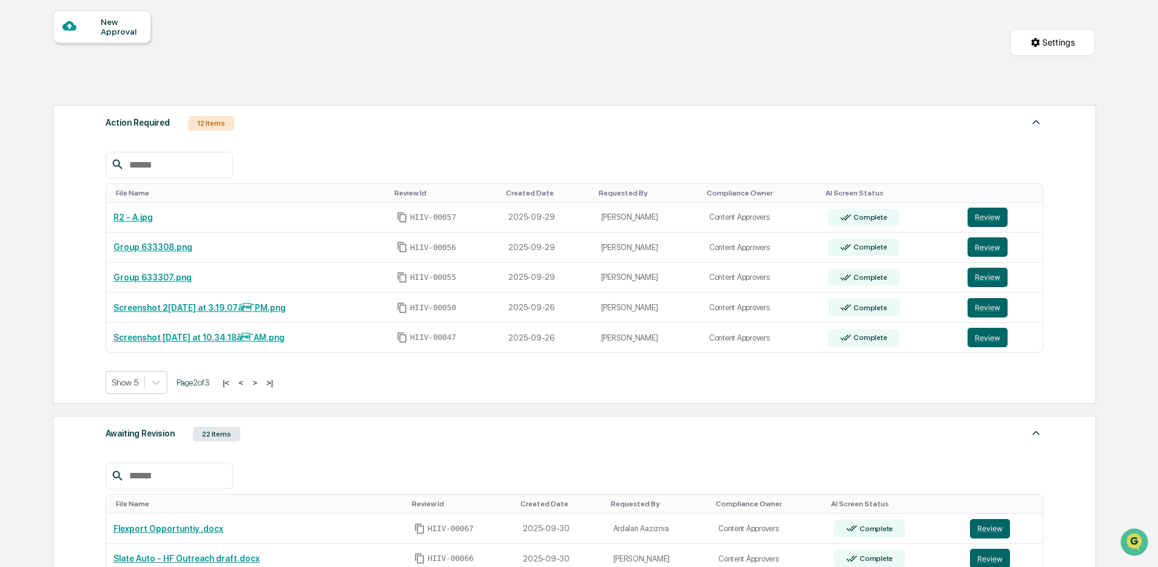
click at [247, 386] on button "<" at bounding box center [241, 382] width 12 height 10
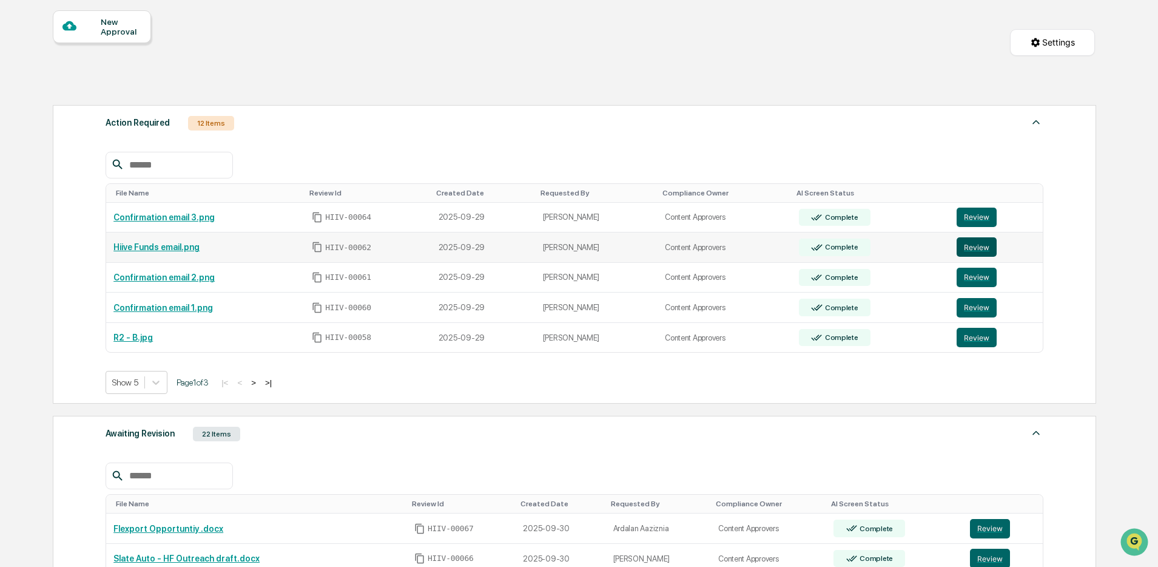
click at [981, 248] on button "Review" at bounding box center [977, 246] width 40 height 19
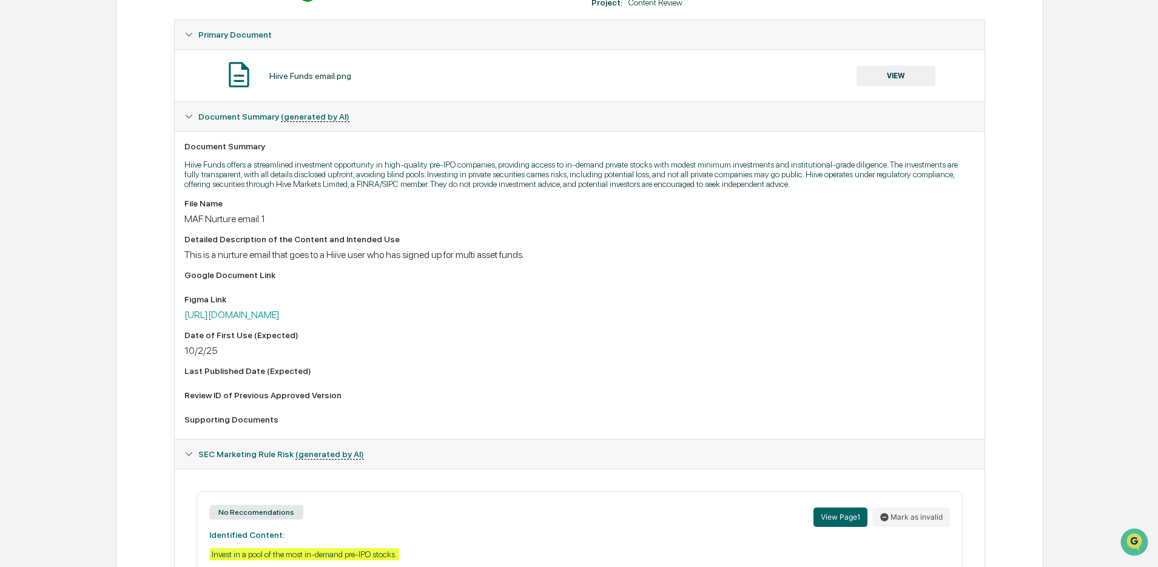
click at [487, 336] on div "File Name MAF Nurture email 1 Detailed Description of the Content and Intended …" at bounding box center [579, 313] width 790 height 231
click at [280, 320] on link "[URL][DOMAIN_NAME]" at bounding box center [231, 315] width 95 height 12
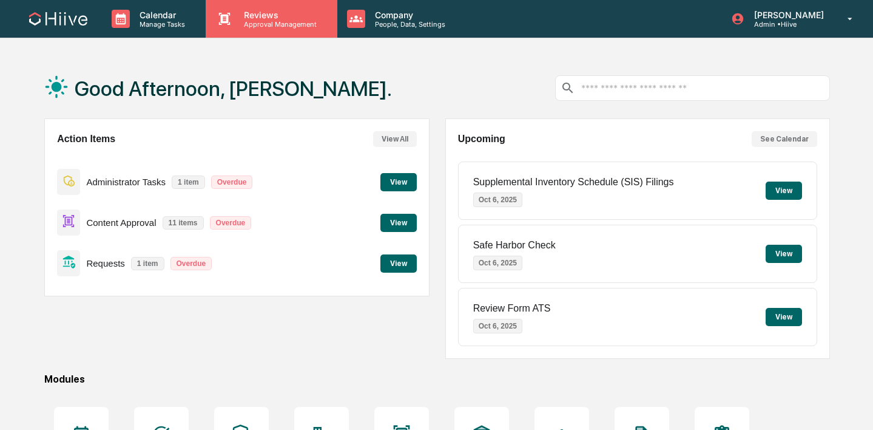
click at [277, 14] on p "Reviews" at bounding box center [278, 15] width 89 height 10
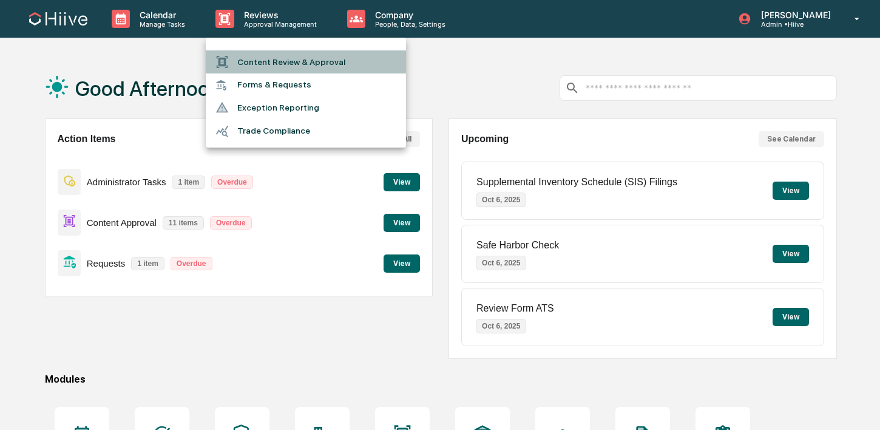
click at [269, 53] on li "Content Review & Approval" at bounding box center [306, 61] width 200 height 23
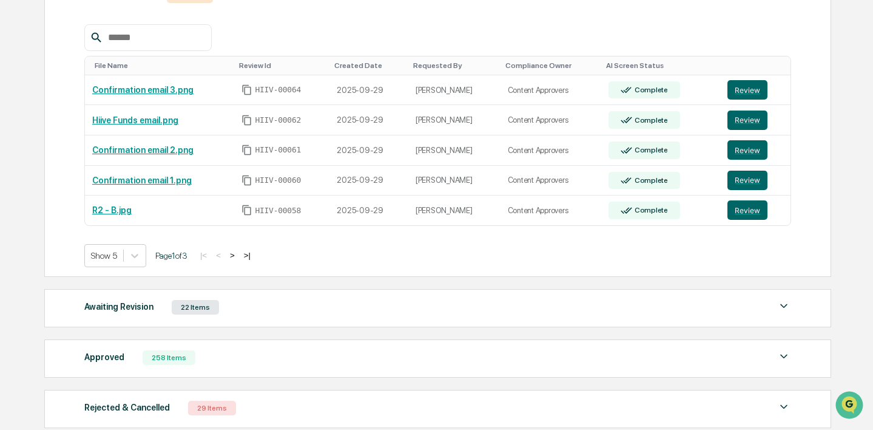
click at [238, 257] on button ">" at bounding box center [232, 255] width 12 height 10
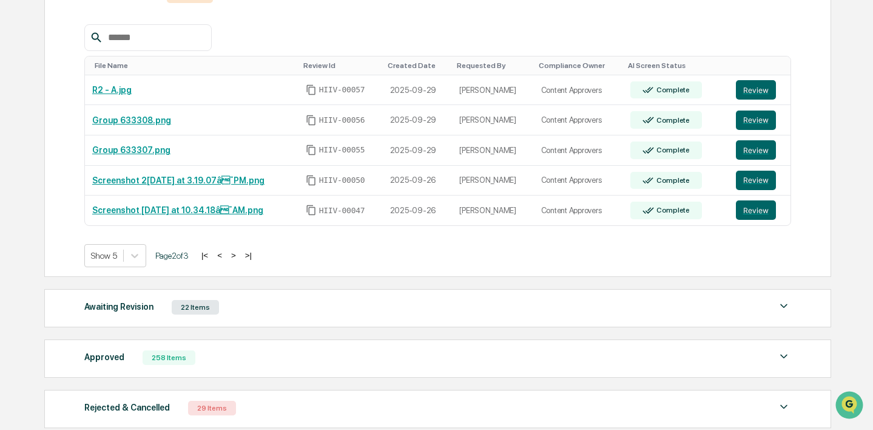
click at [226, 255] on button "<" at bounding box center [220, 255] width 12 height 10
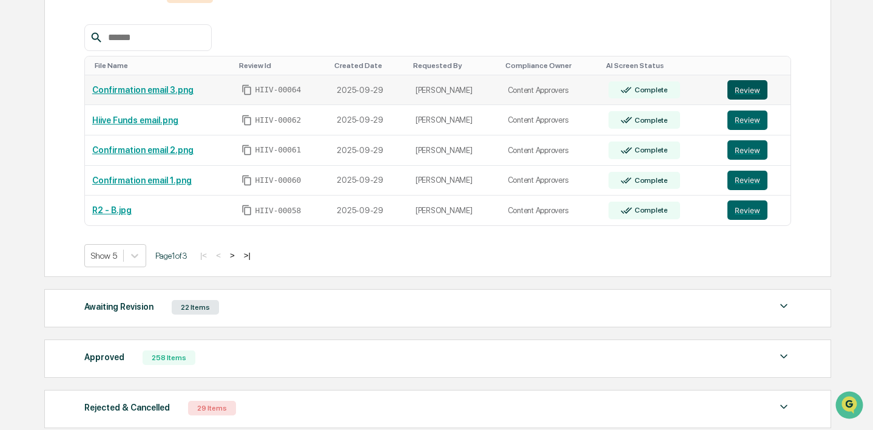
click at [747, 92] on button "Review" at bounding box center [748, 89] width 40 height 19
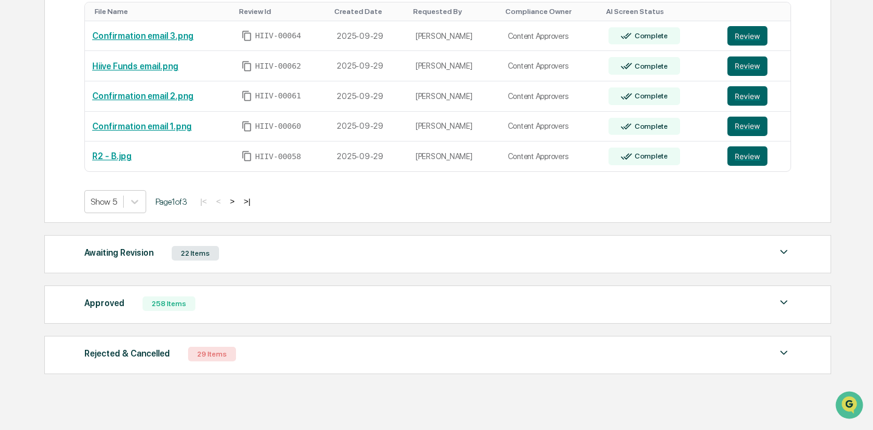
scroll to position [311, 0]
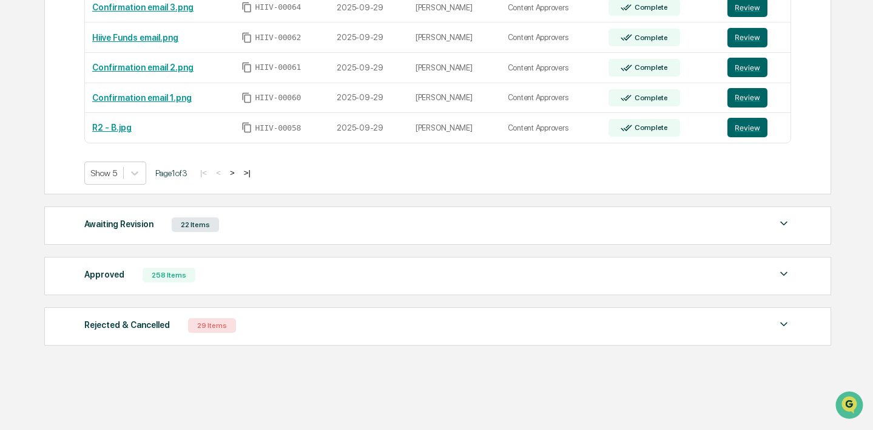
click at [219, 229] on div "22 Items" at bounding box center [195, 224] width 47 height 15
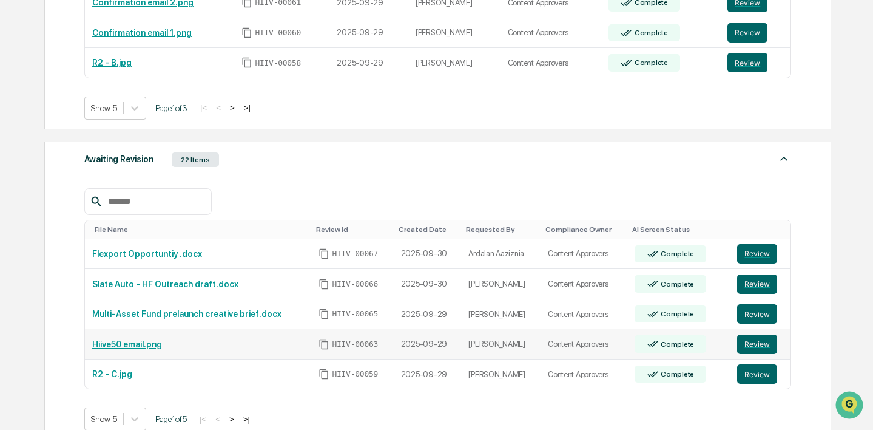
scroll to position [478, 0]
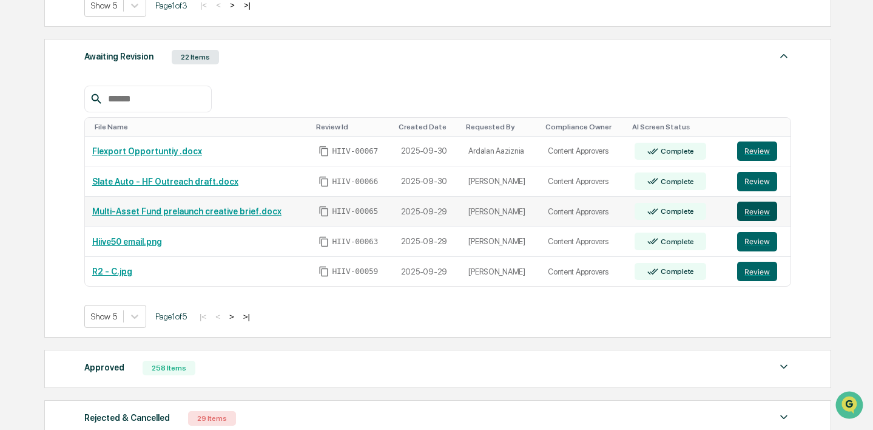
click at [770, 215] on button "Review" at bounding box center [757, 210] width 40 height 19
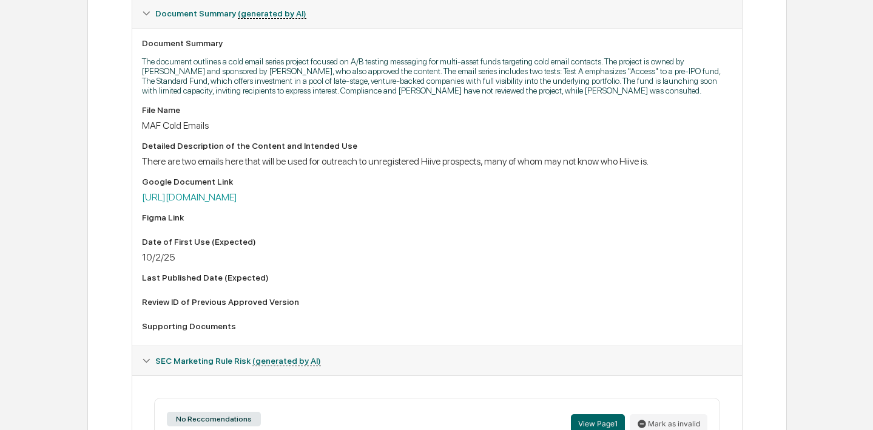
scroll to position [337, 0]
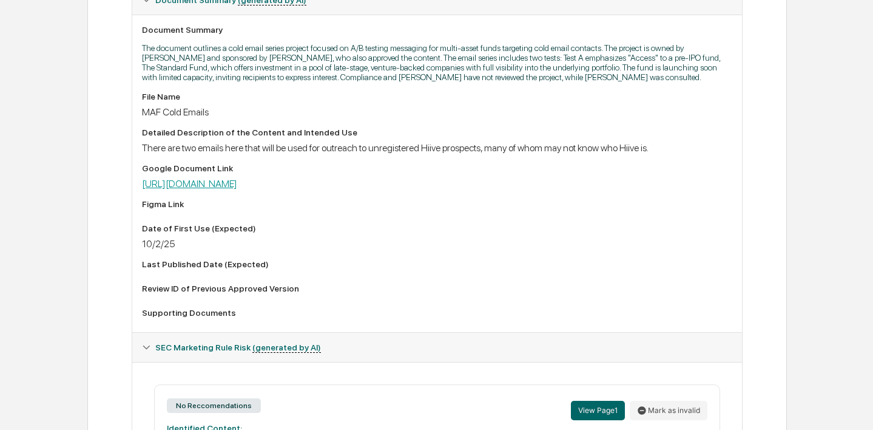
click at [237, 189] on link "[URL][DOMAIN_NAME]" at bounding box center [189, 184] width 95 height 12
